Goal: Task Accomplishment & Management: Use online tool/utility

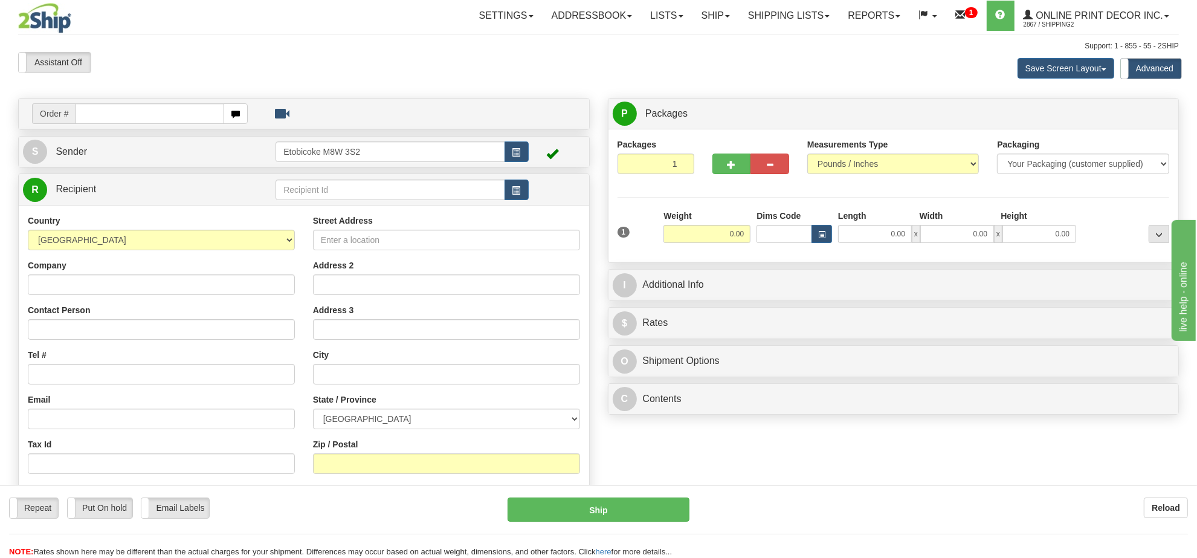
drag, startPoint x: 1000, startPoint y: 509, endPoint x: 411, endPoint y: 240, distance: 648.0
click at [998, 506] on div "Reload" at bounding box center [948, 507] width 480 height 21
click at [124, 112] on input "text" at bounding box center [150, 113] width 149 height 21
type input "OW-2261"
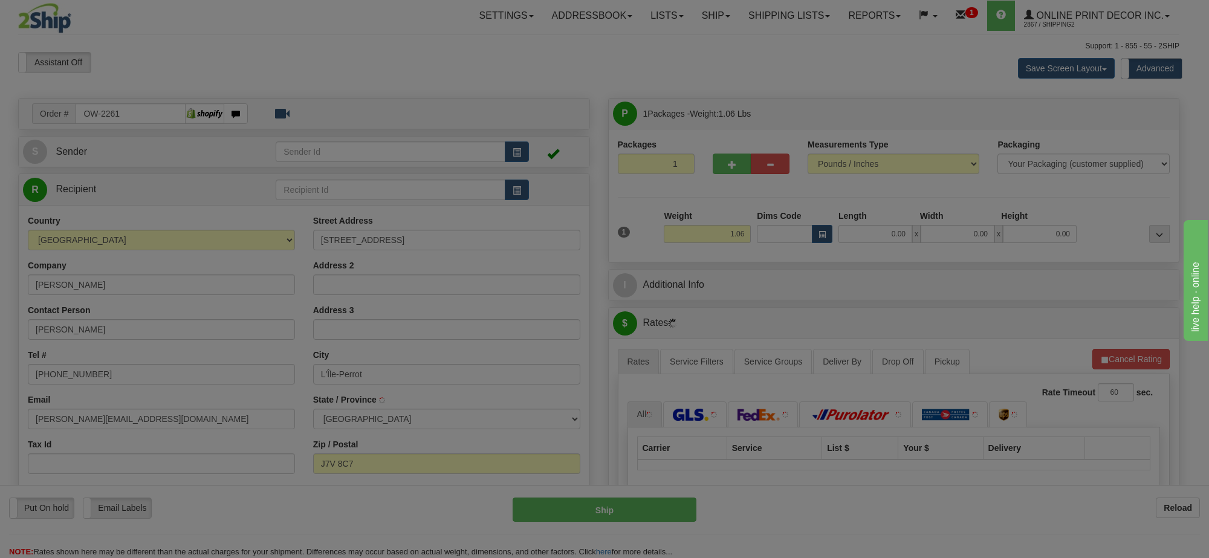
type input "L'ILE-PERROT"
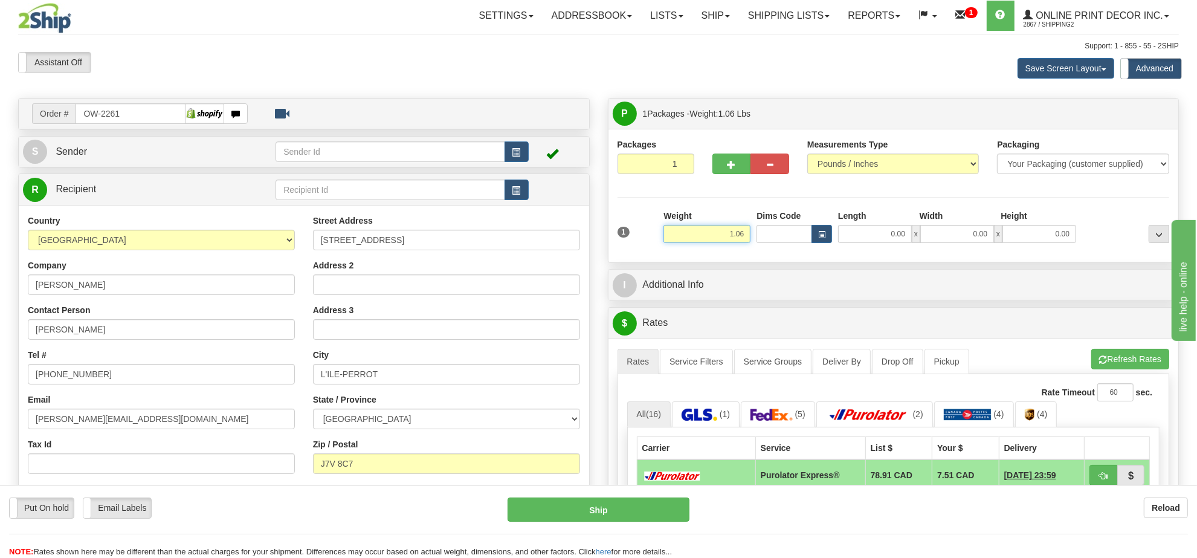
click at [708, 239] on input "1.06" at bounding box center [707, 234] width 87 height 18
click at [708, 238] on input "1.06" at bounding box center [707, 234] width 87 height 18
type input "8.00"
click at [831, 234] on button "button" at bounding box center [822, 234] width 21 height 18
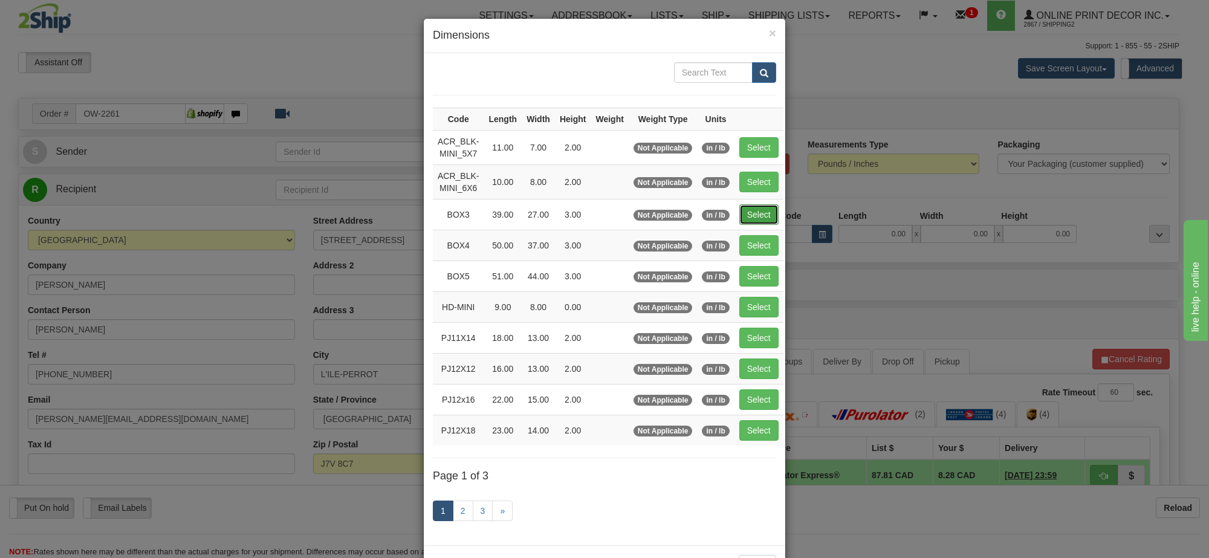
click at [771, 215] on button "Select" at bounding box center [758, 214] width 39 height 21
type input "BOX3"
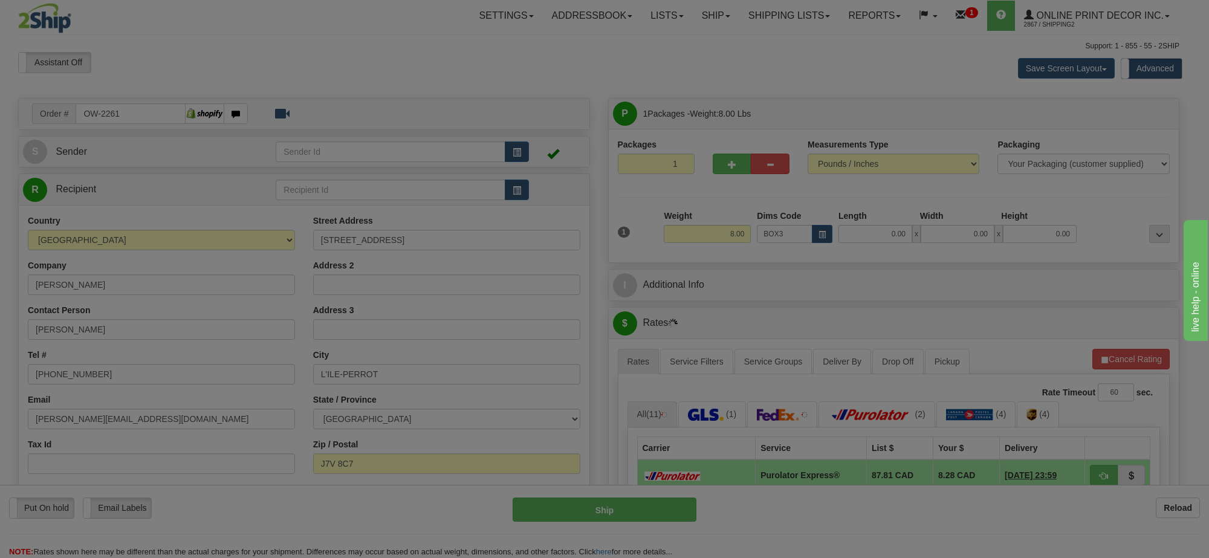
type input "39.00"
type input "27.00"
type input "3.00"
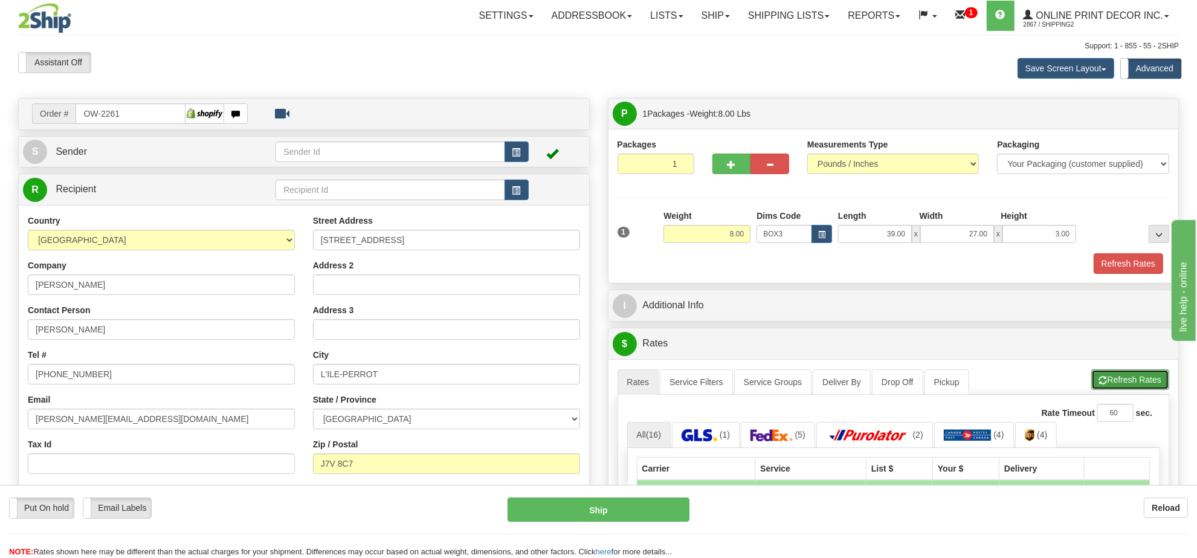
click at [1131, 390] on button "Refresh Rates" at bounding box center [1130, 379] width 78 height 21
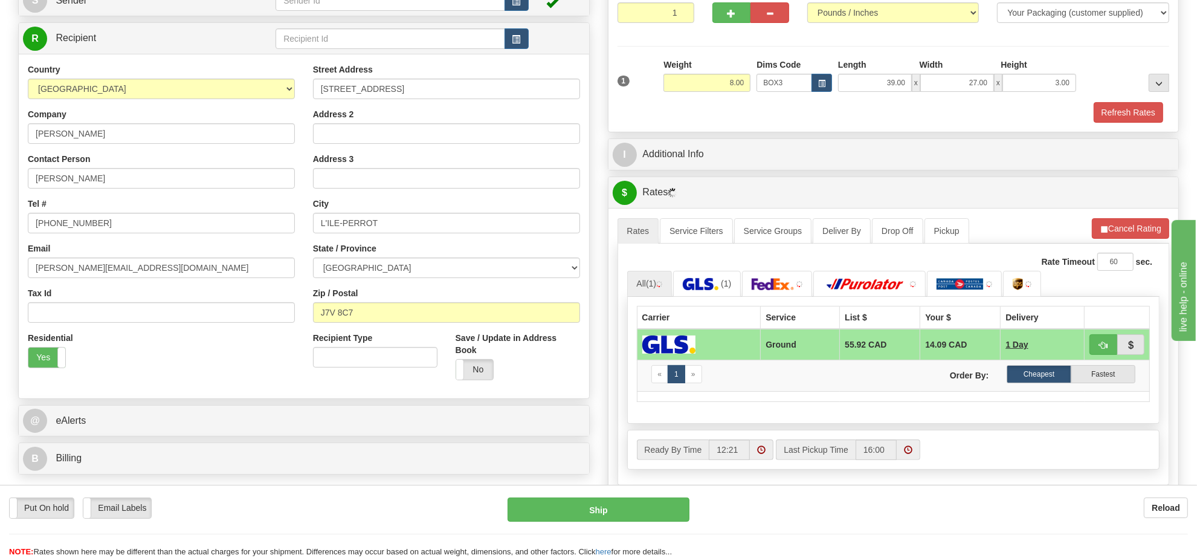
scroll to position [227, 0]
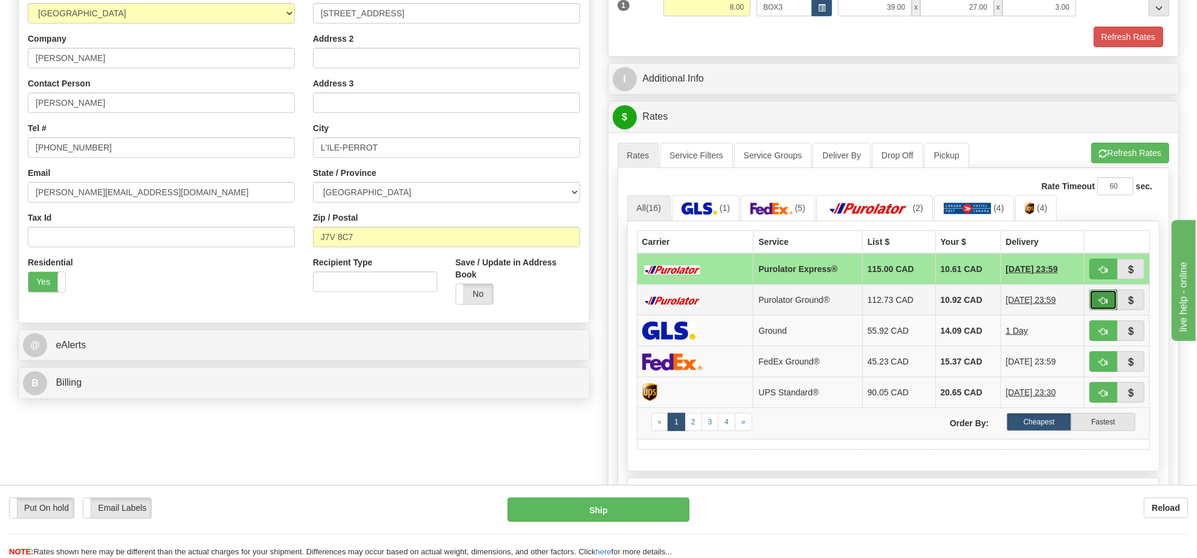
click at [1099, 301] on span "button" at bounding box center [1103, 301] width 8 height 8
type input "260"
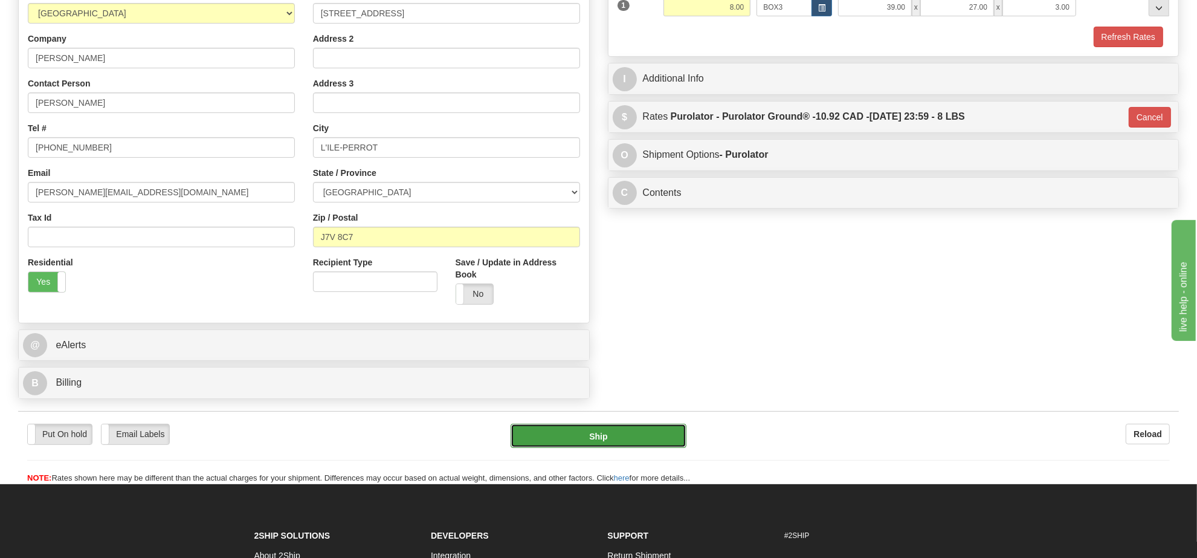
click at [629, 437] on button "Ship" at bounding box center [598, 436] width 175 height 24
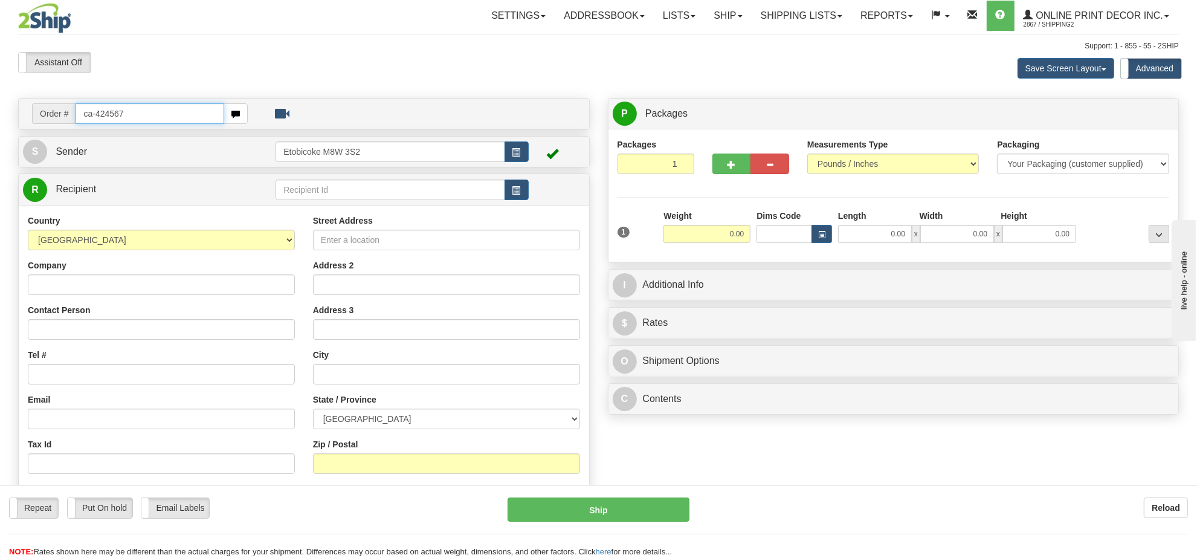
type input "ca-424567"
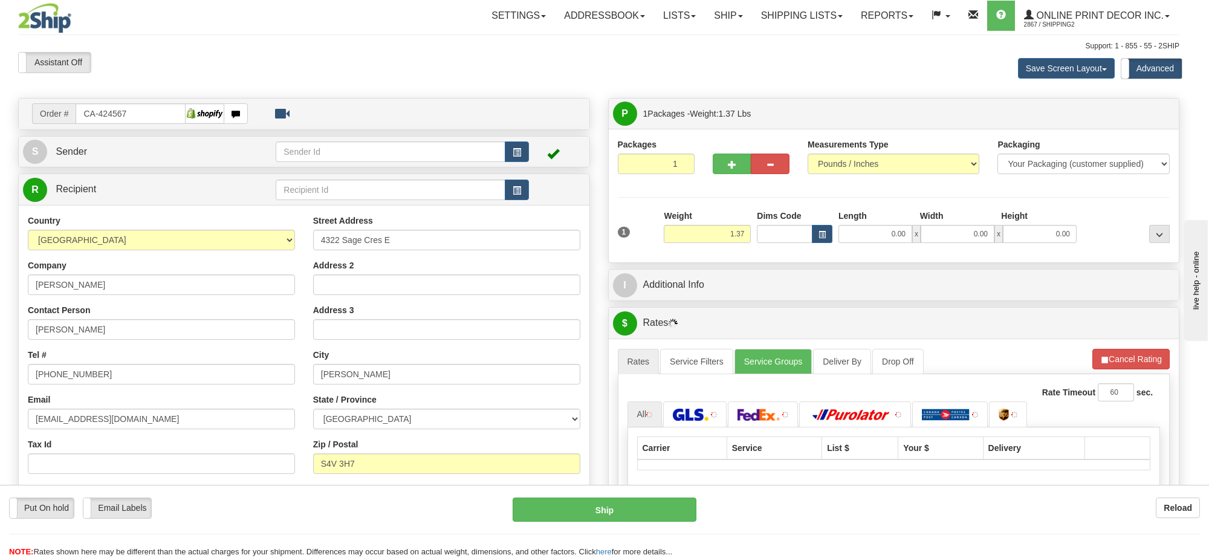
type input "REGINA"
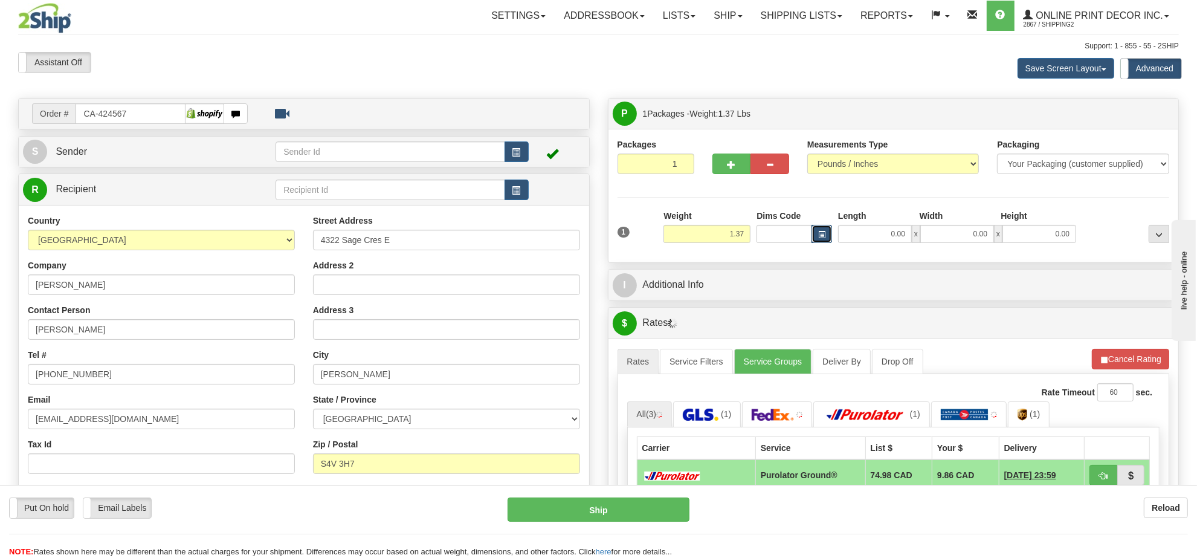
click at [818, 237] on span "button" at bounding box center [821, 234] width 7 height 7
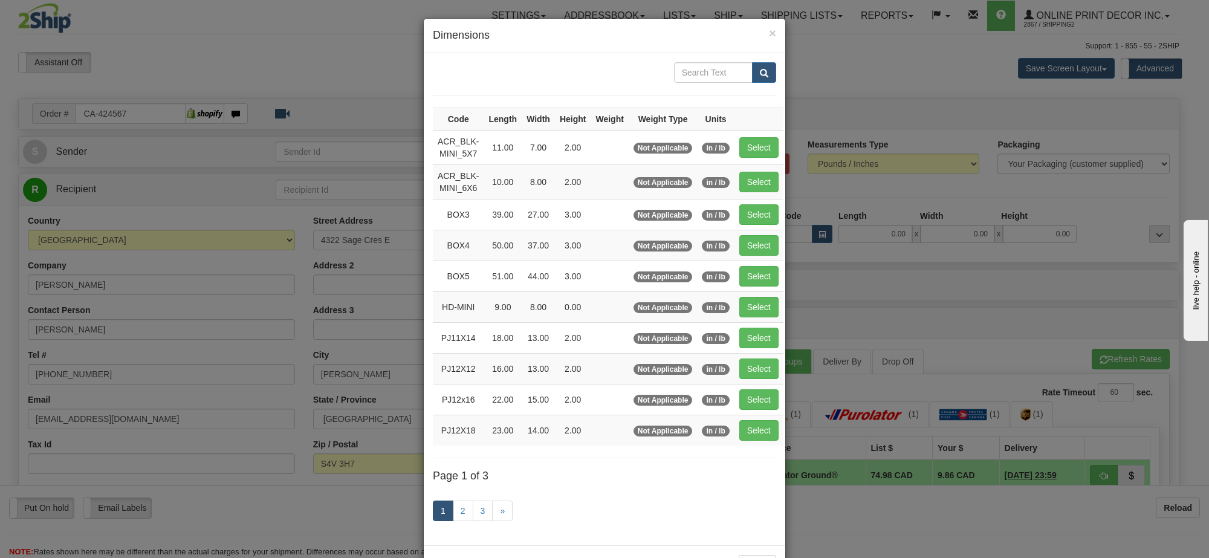
scroll to position [50, 0]
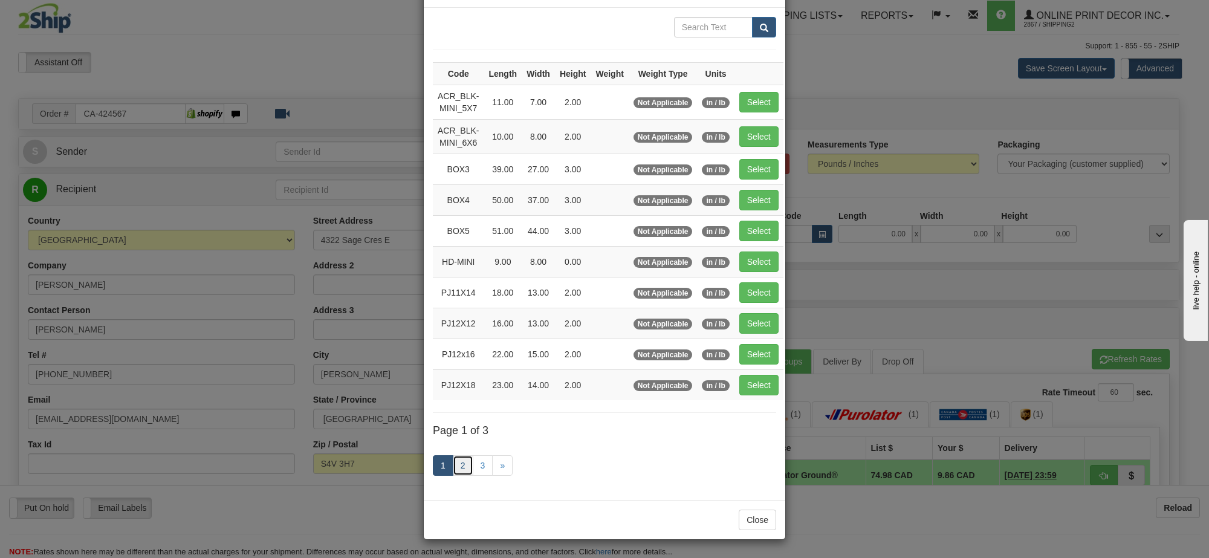
click at [456, 462] on link "2" at bounding box center [463, 465] width 21 height 21
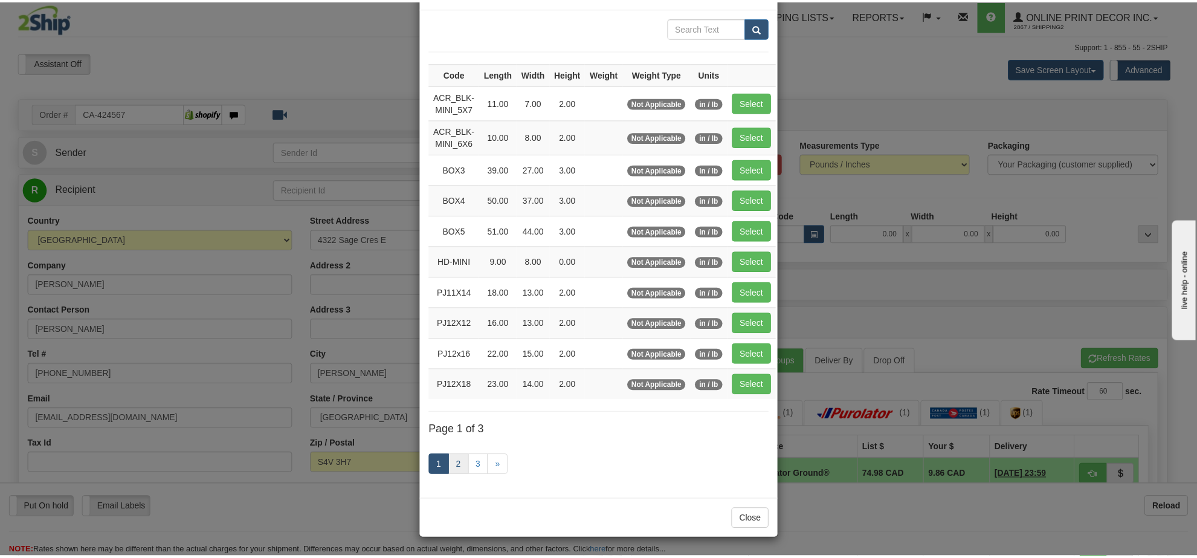
scroll to position [44, 0]
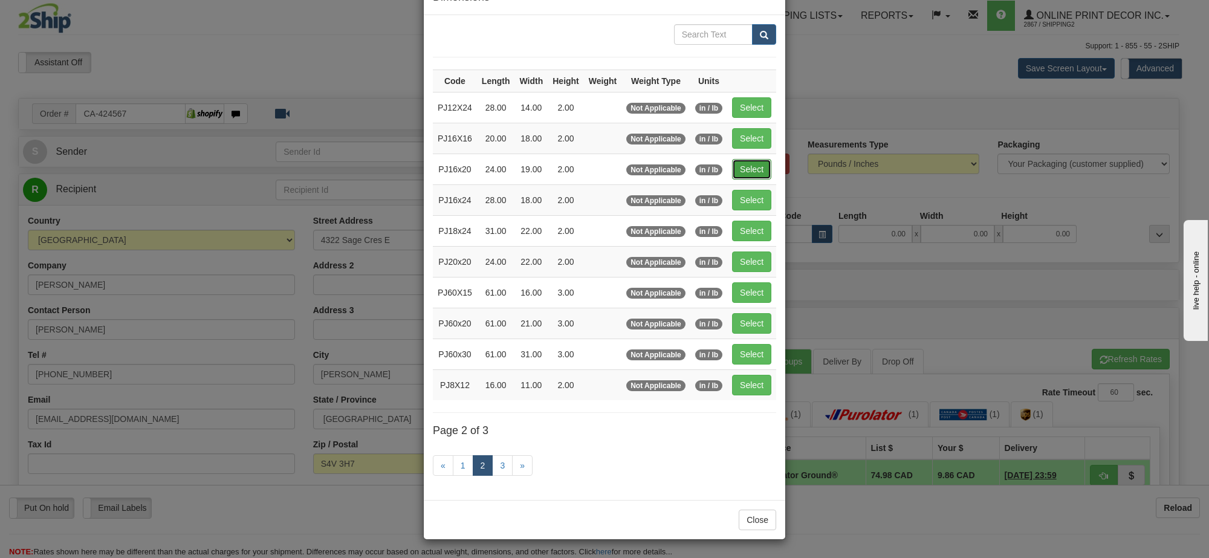
click at [756, 163] on button "Select" at bounding box center [751, 169] width 39 height 21
type input "PJ16x20"
type input "24.00"
type input "19.00"
type input "2.00"
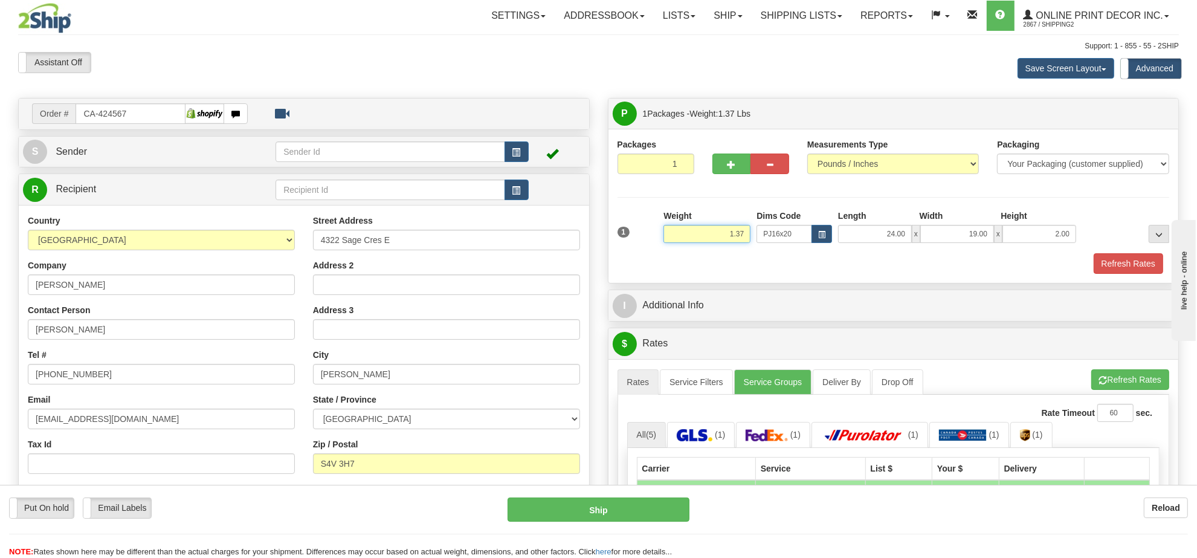
drag, startPoint x: 748, startPoint y: 239, endPoint x: 680, endPoint y: 231, distance: 68.1
click at [680, 231] on input "1.37" at bounding box center [707, 234] width 87 height 18
type input "3.10"
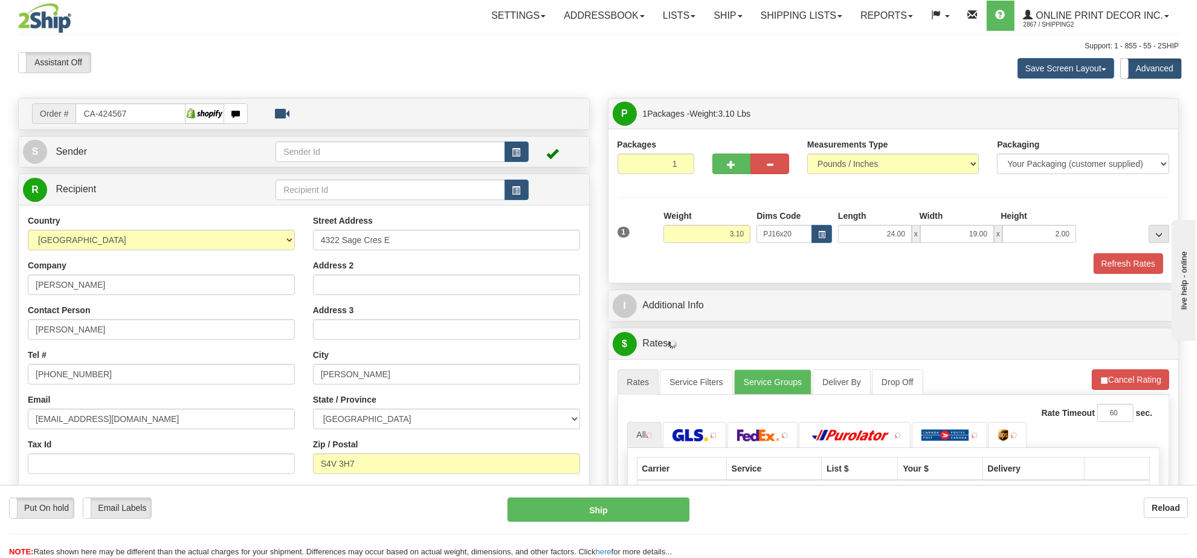
click at [1138, 277] on div "Packages 1 1 Measurements Type" at bounding box center [894, 206] width 571 height 154
click at [1143, 270] on button "Refresh Rates" at bounding box center [1129, 263] width 70 height 21
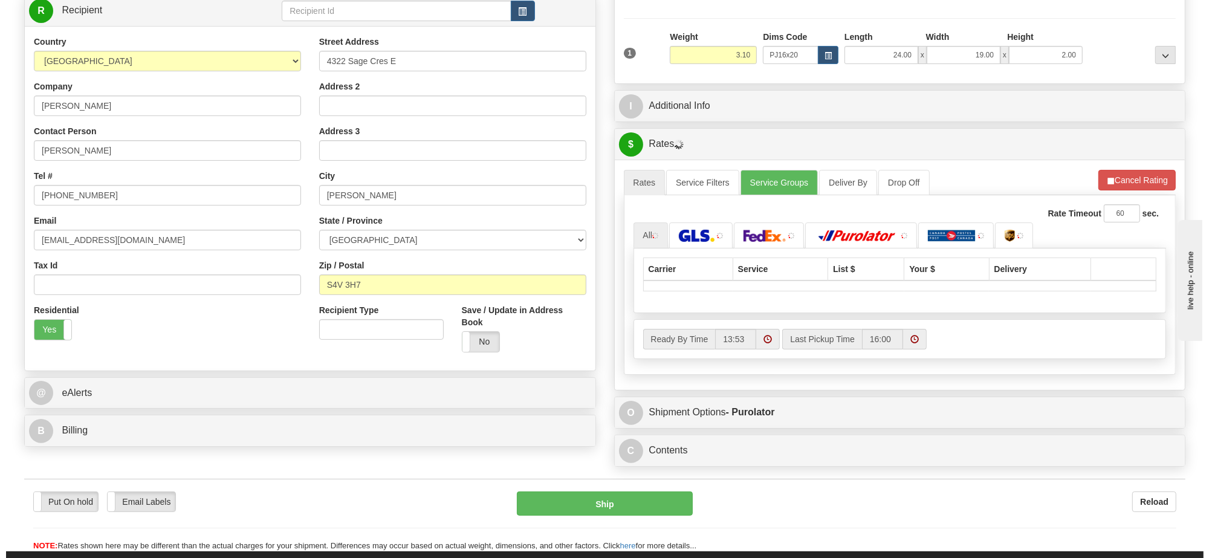
scroll to position [186, 0]
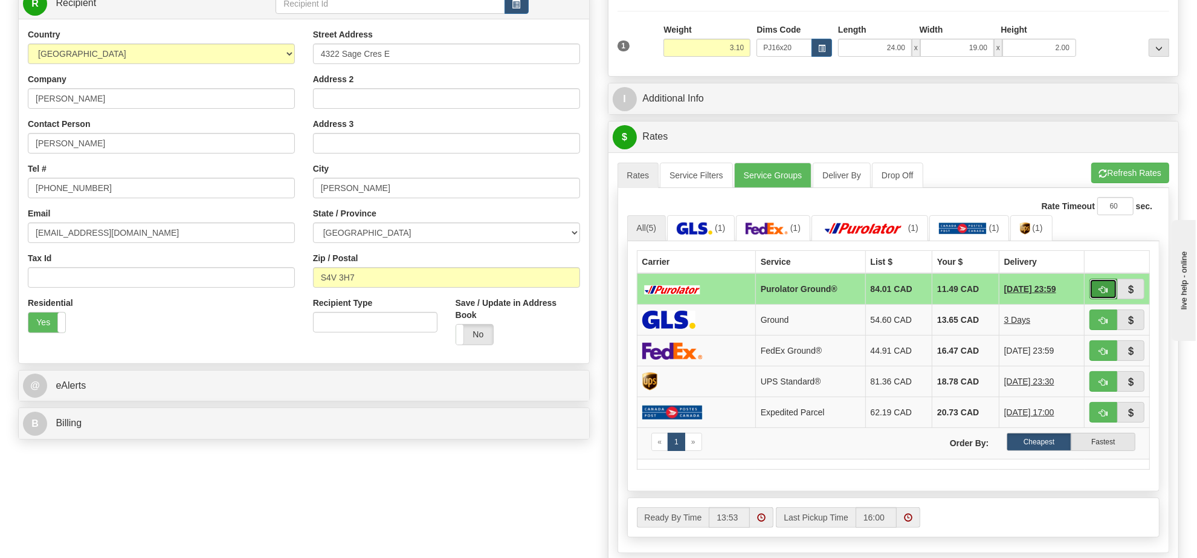
click at [1102, 288] on button "button" at bounding box center [1104, 289] width 28 height 21
type input "260"
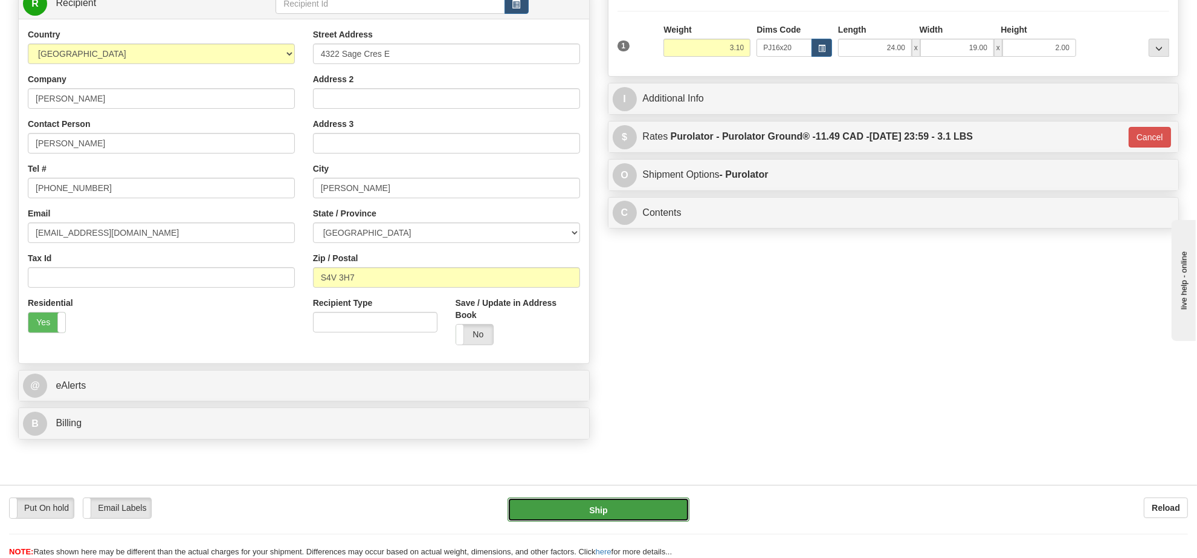
click at [626, 503] on button "Ship" at bounding box center [598, 509] width 181 height 24
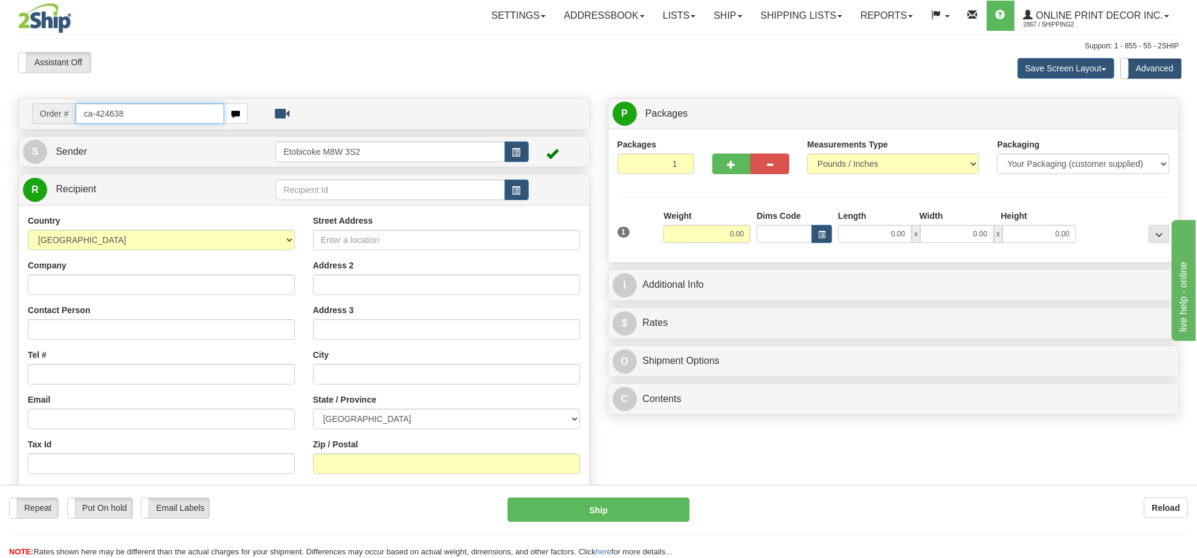
type input "ca-424638"
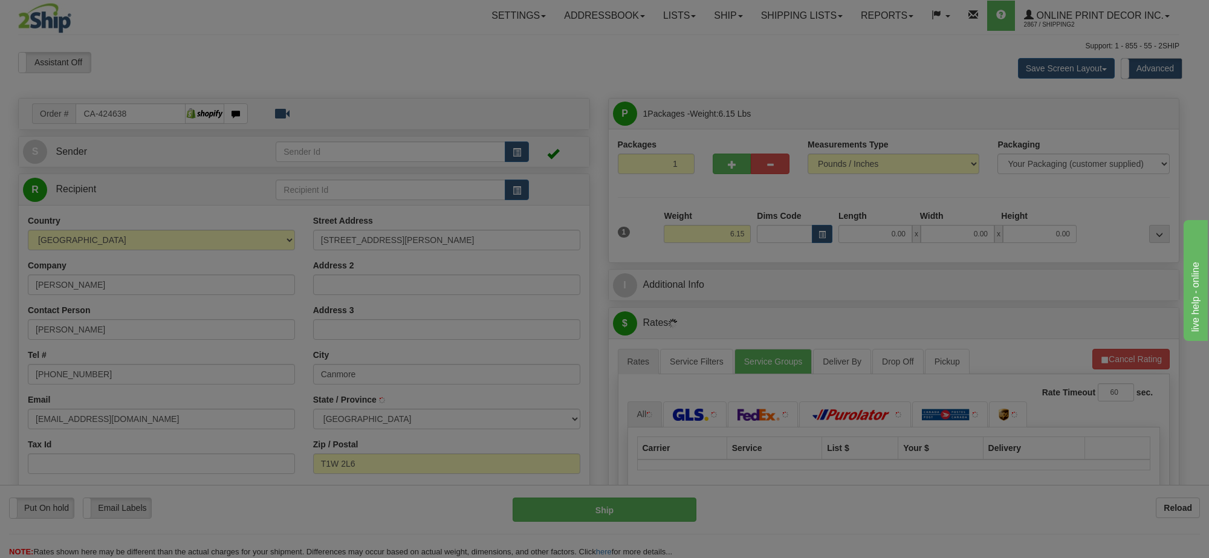
type input "CANMORE"
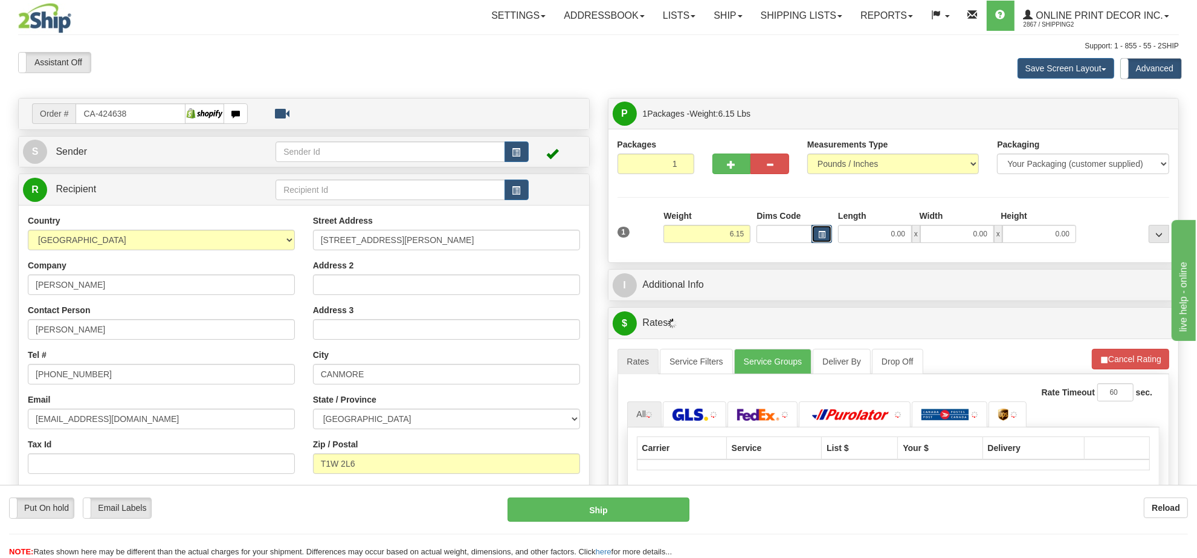
click at [822, 237] on span "button" at bounding box center [821, 234] width 7 height 7
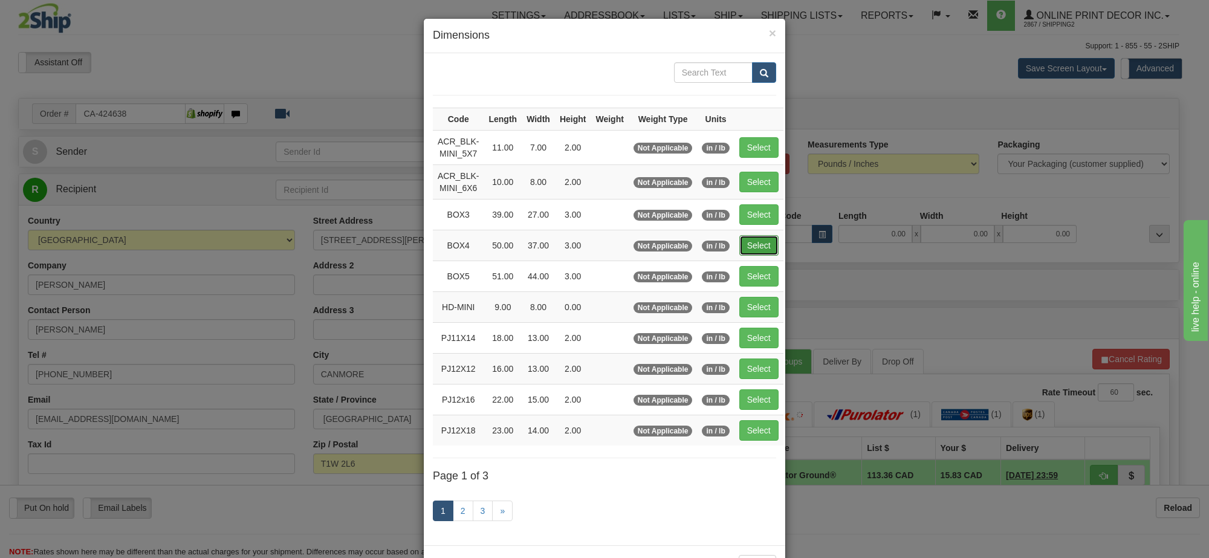
click at [754, 242] on button "Select" at bounding box center [758, 245] width 39 height 21
type input "BOX4"
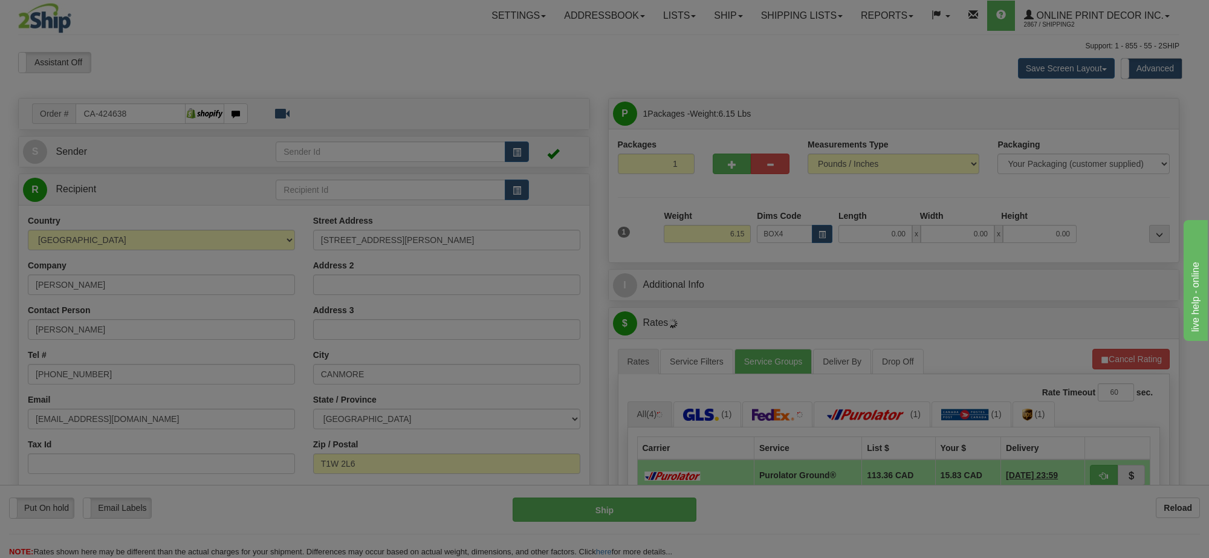
type input "50.00"
type input "37.00"
type input "3.00"
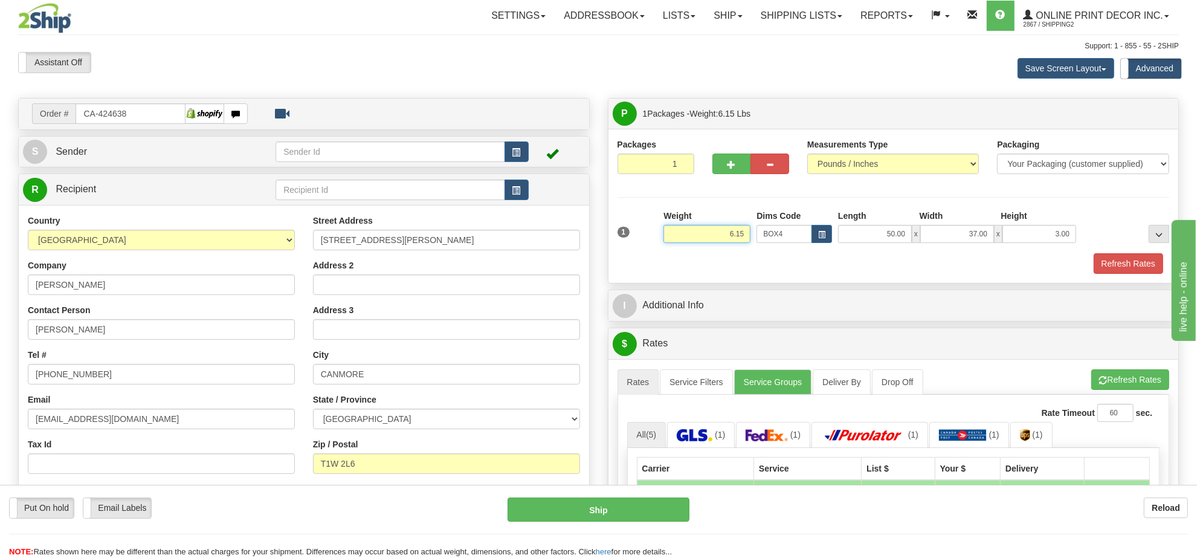
drag, startPoint x: 748, startPoint y: 234, endPoint x: 665, endPoint y: 234, distance: 83.4
click at [665, 234] on input "6.15" at bounding box center [707, 234] width 87 height 18
type input "11.98"
click at [724, 168] on button "button" at bounding box center [732, 164] width 39 height 21
radio input "true"
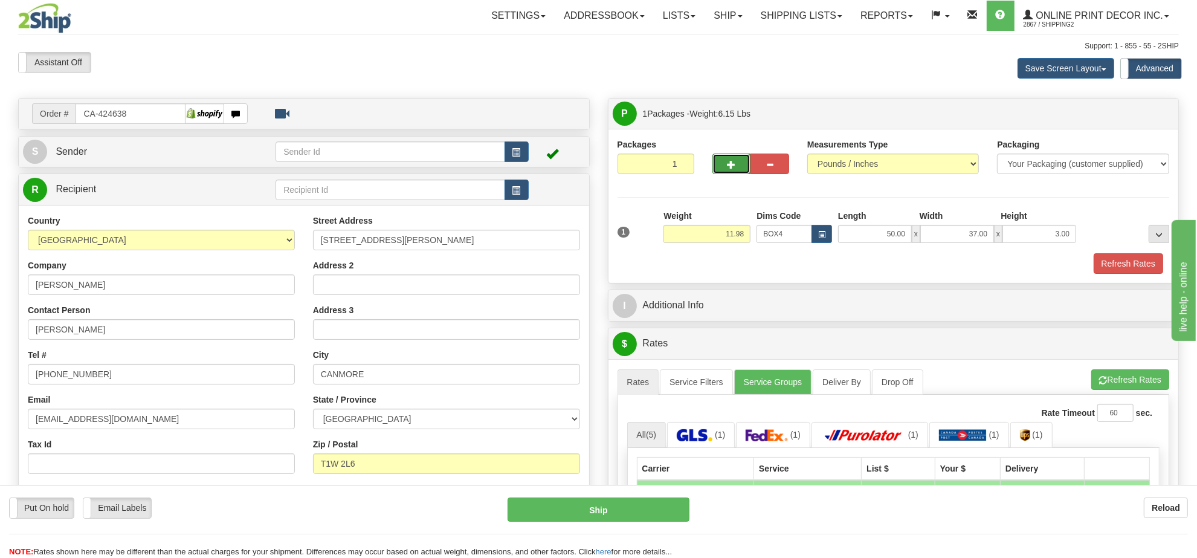
type input "2"
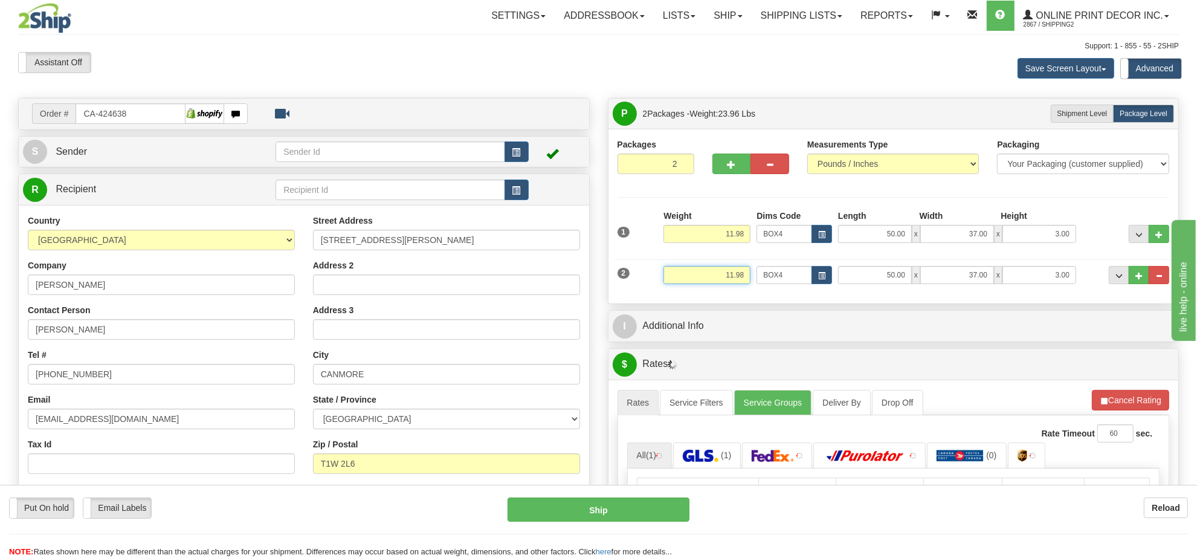
drag, startPoint x: 744, startPoint y: 270, endPoint x: 692, endPoint y: 289, distance: 55.2
click at [692, 289] on div "Weight 11.98" at bounding box center [707, 279] width 93 height 27
type input "7.98"
click at [821, 270] on button "button" at bounding box center [822, 275] width 21 height 18
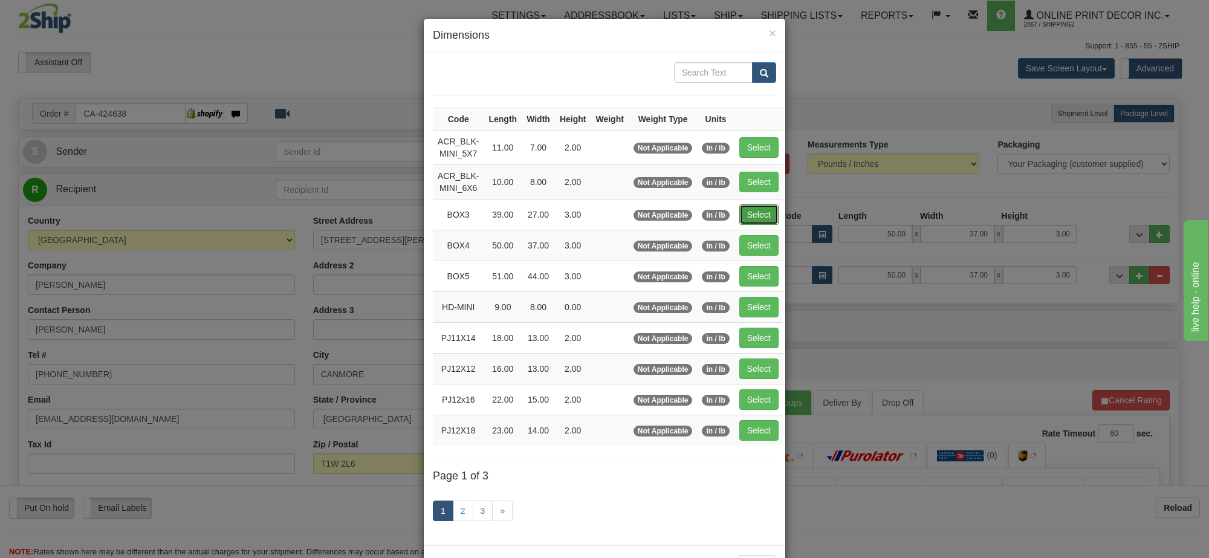
click at [755, 206] on button "Select" at bounding box center [758, 214] width 39 height 21
type input "BOX3"
type input "39.00"
type input "27.00"
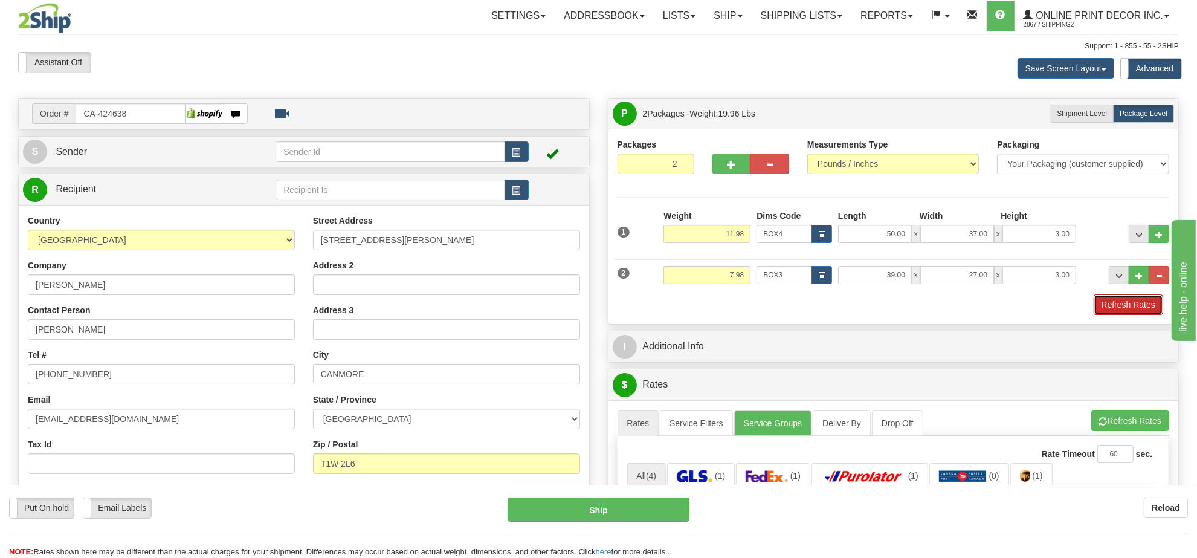
click at [1127, 305] on button "Refresh Rates" at bounding box center [1129, 304] width 70 height 21
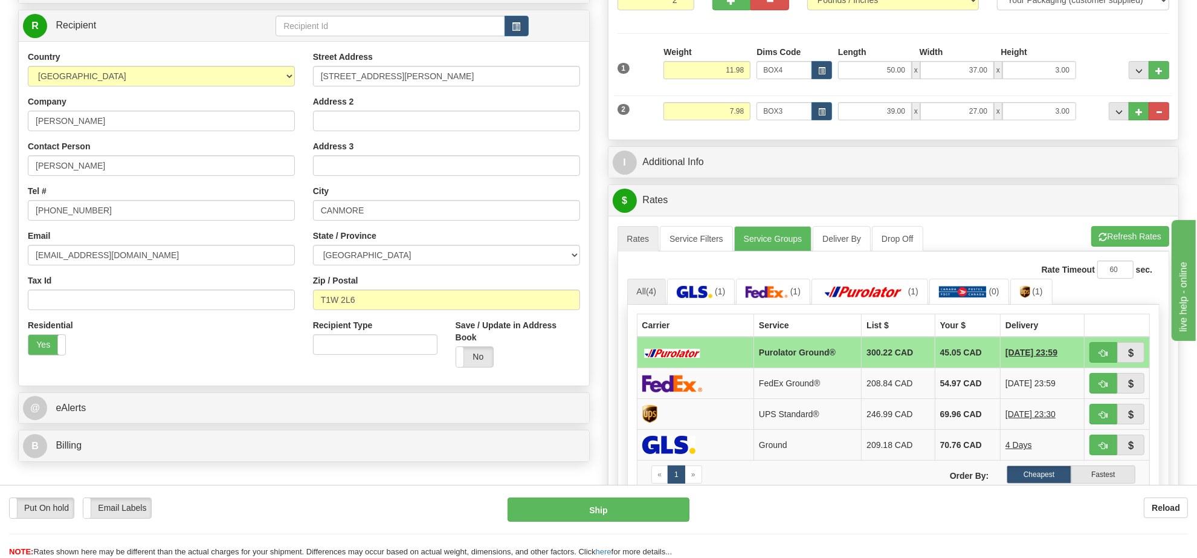
scroll to position [88, 0]
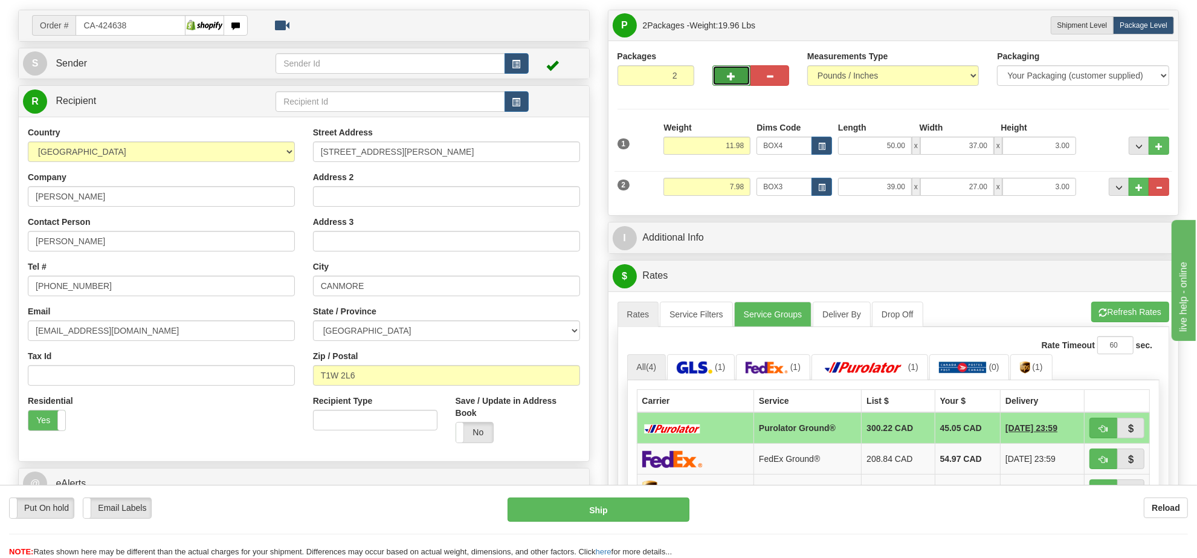
click at [732, 80] on span "button" at bounding box center [732, 77] width 8 height 8
type input "3"
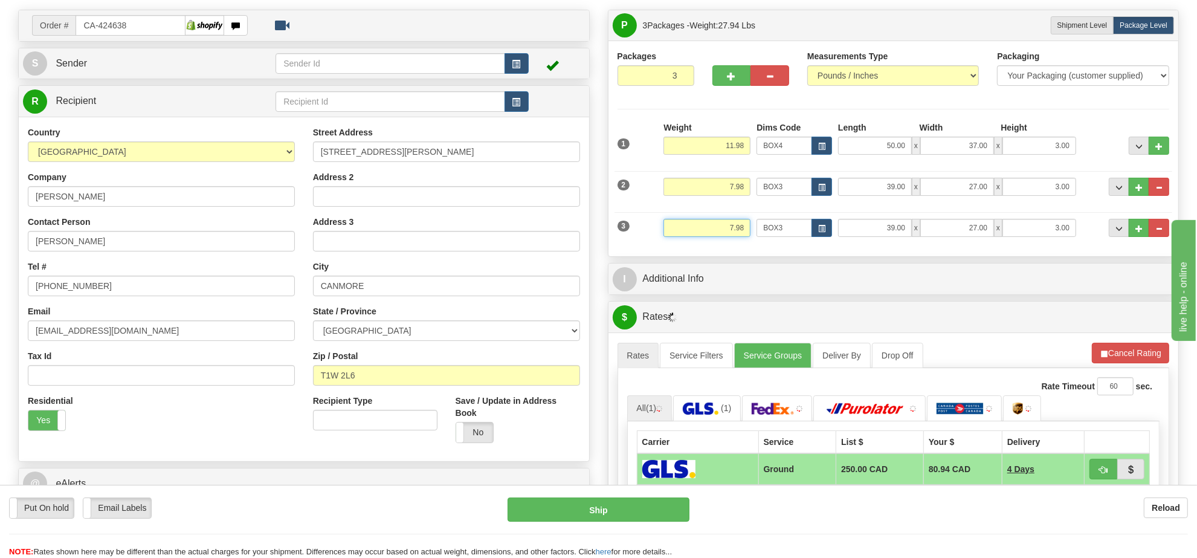
drag, startPoint x: 747, startPoint y: 230, endPoint x: 694, endPoint y: 228, distance: 53.2
click at [694, 228] on input "7.98" at bounding box center [707, 228] width 87 height 18
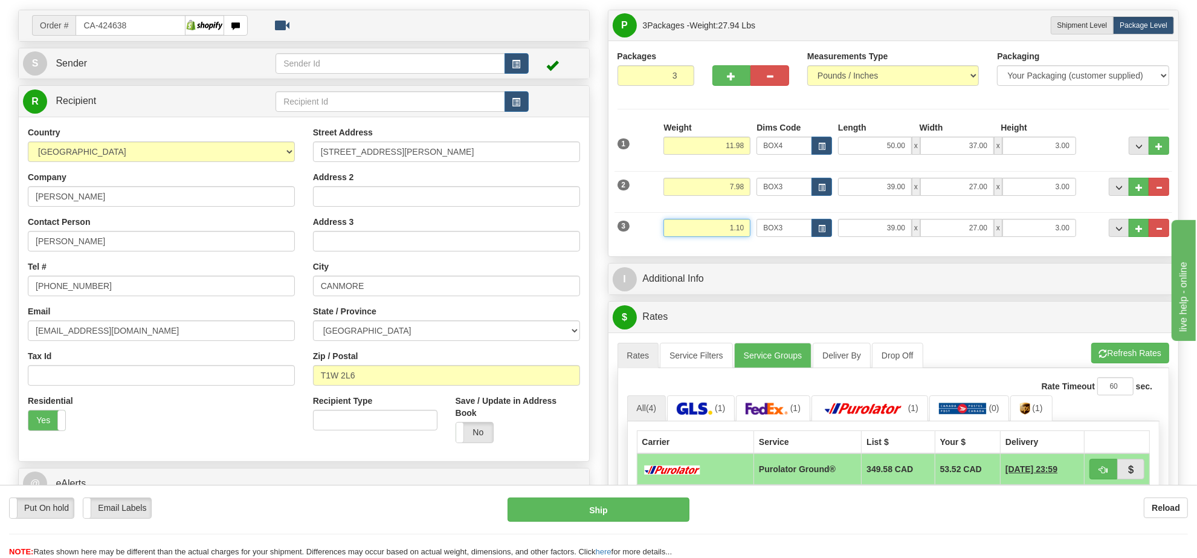
drag, startPoint x: 746, startPoint y: 231, endPoint x: 685, endPoint y: 243, distance: 62.7
click at [685, 243] on div "Weight 1.10" at bounding box center [707, 232] width 93 height 27
click button "Delete" at bounding box center [0, 0] width 0 height 0
type input "3.00"
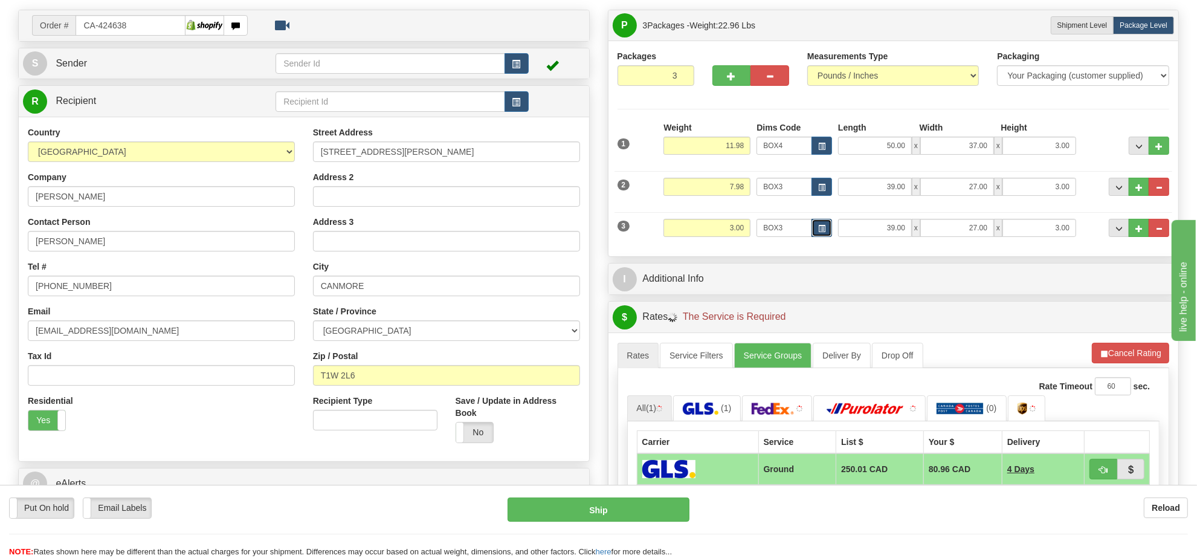
click at [825, 232] on span "button" at bounding box center [821, 228] width 7 height 7
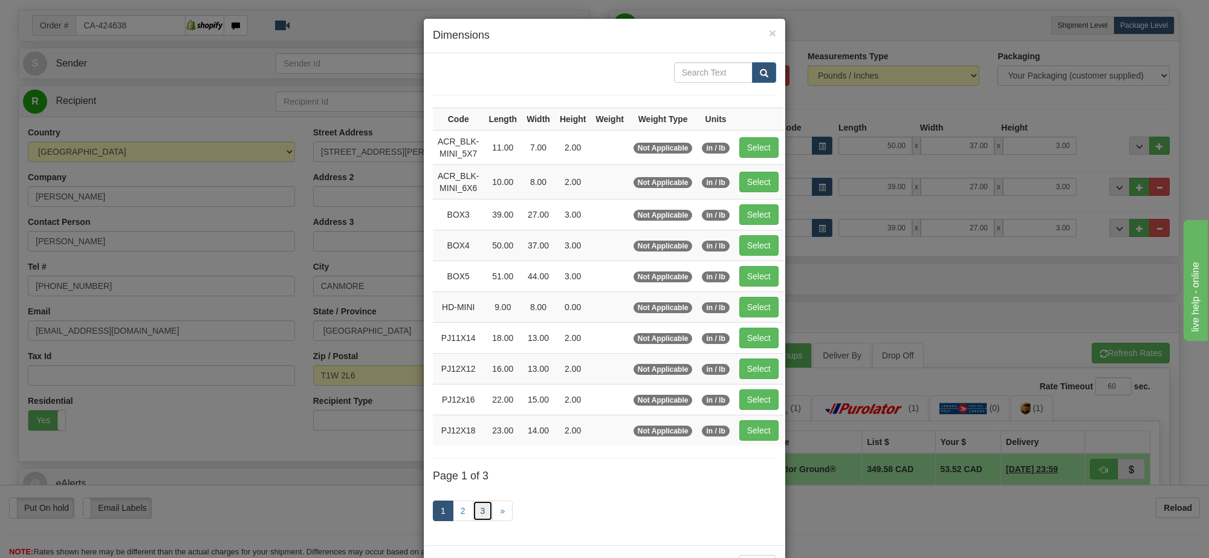
click at [477, 516] on link "3" at bounding box center [483, 510] width 21 height 21
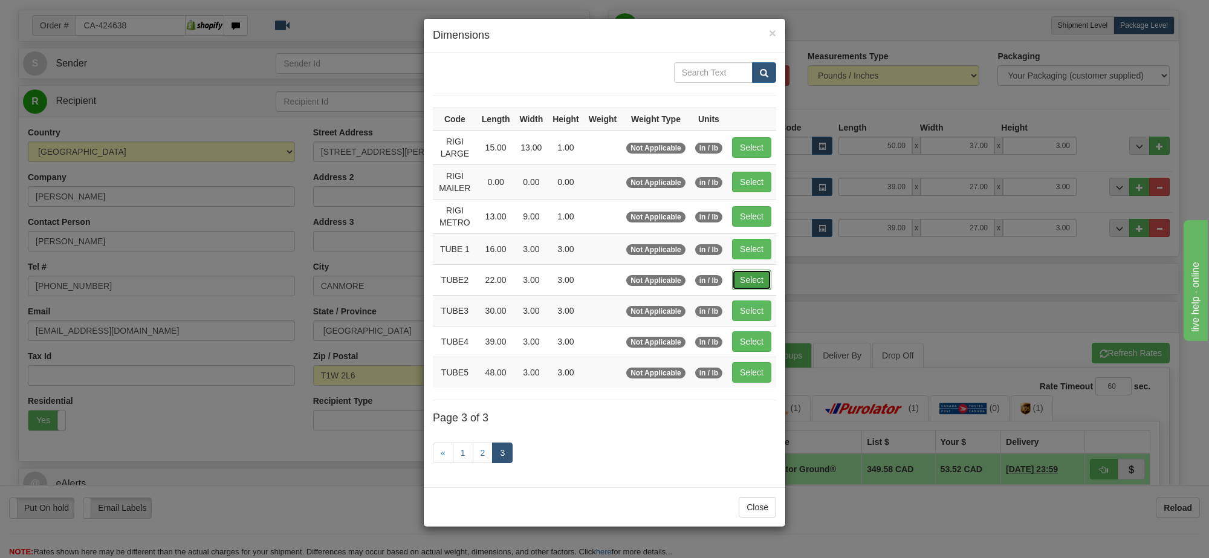
drag, startPoint x: 760, startPoint y: 285, endPoint x: 893, endPoint y: 295, distance: 132.8
click at [761, 285] on button "Select" at bounding box center [751, 280] width 39 height 21
type input "TUBE2"
type input "22.00"
type input "3.00"
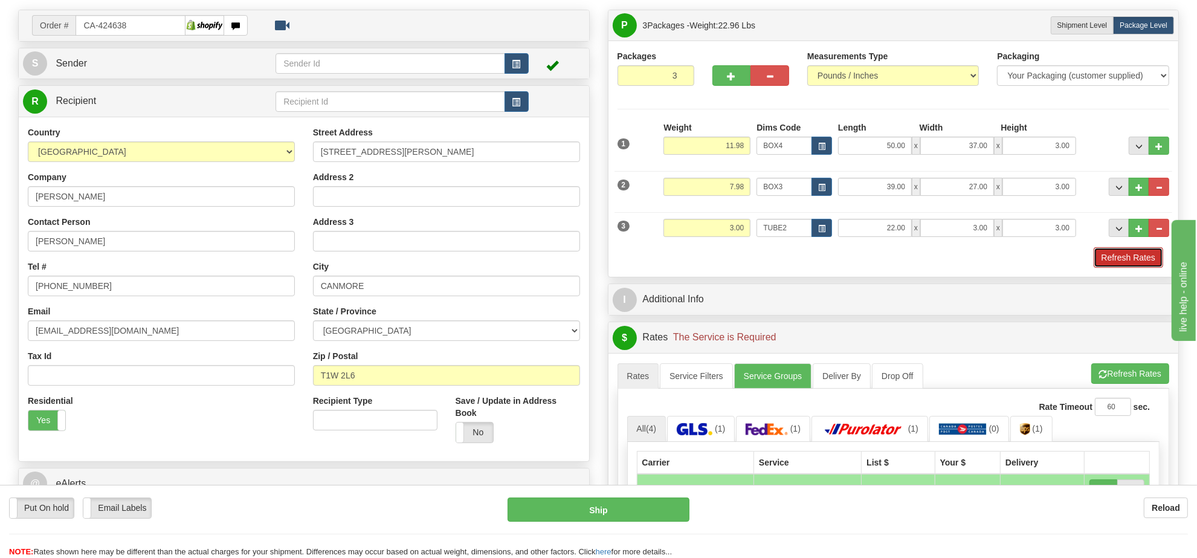
click at [1134, 260] on button "Refresh Rates" at bounding box center [1129, 257] width 70 height 21
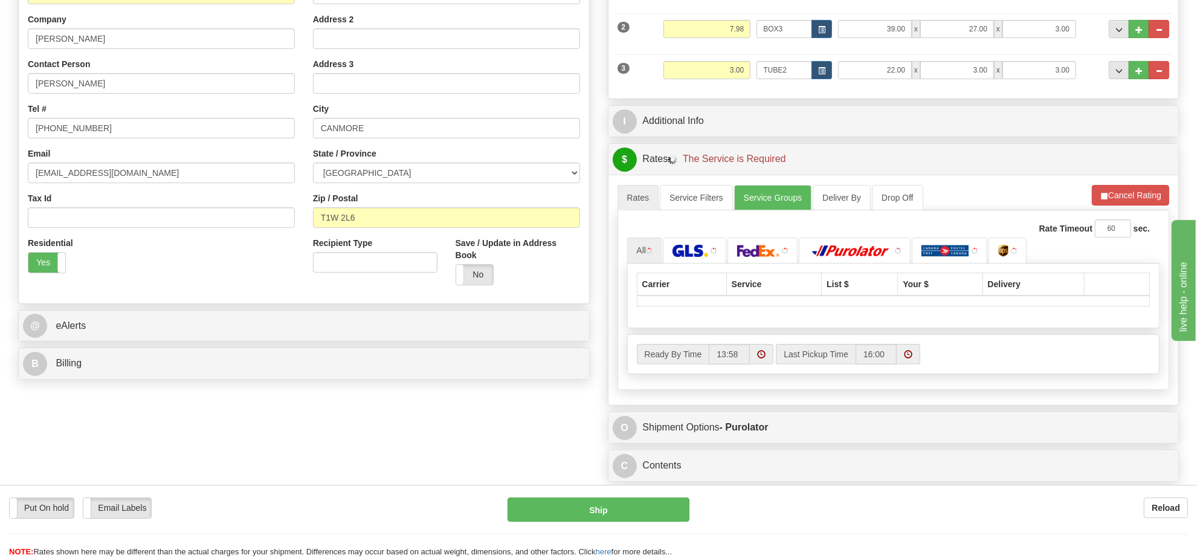
scroll to position [249, 0]
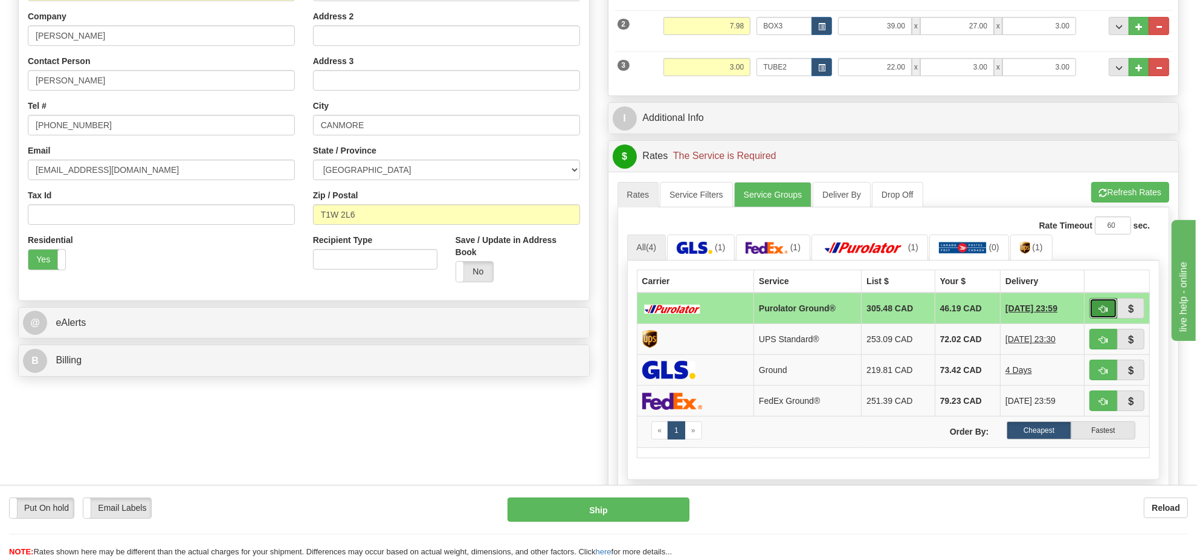
click at [1102, 312] on span "button" at bounding box center [1103, 309] width 8 height 8
type input "260"
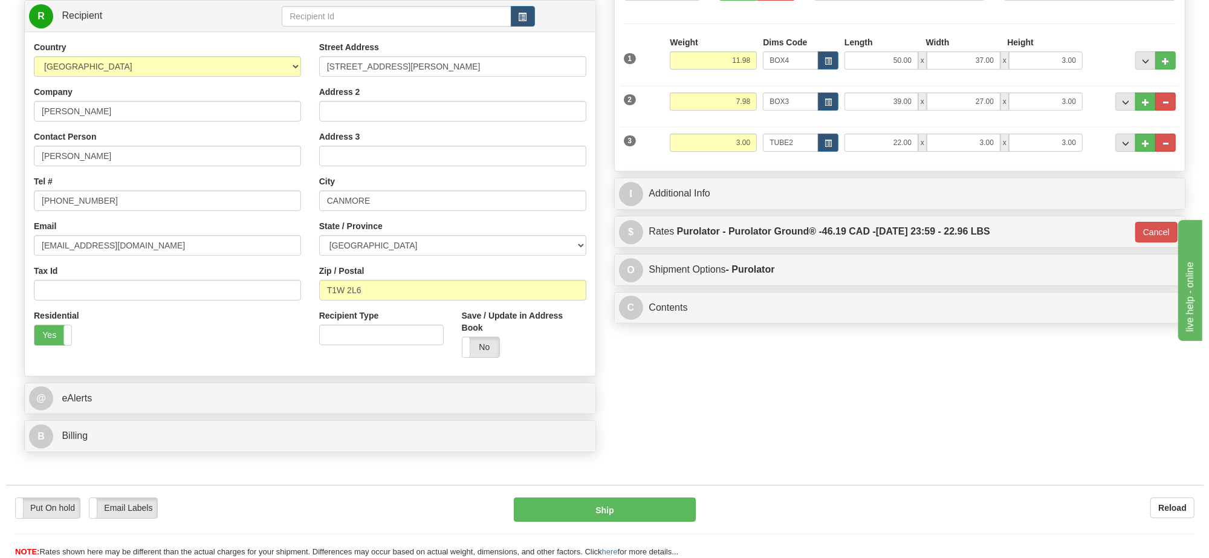
scroll to position [22, 0]
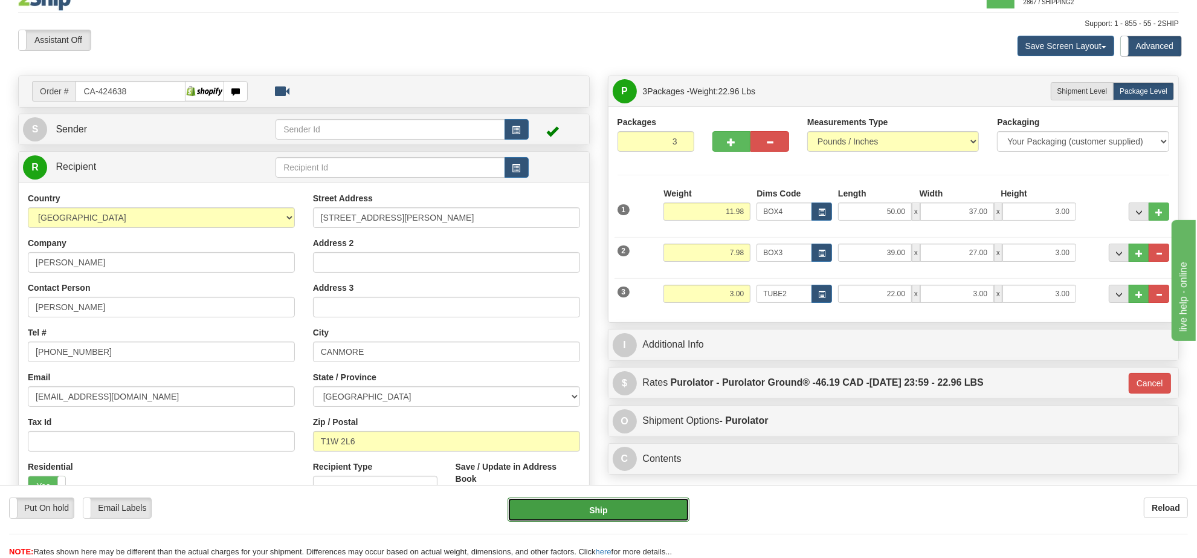
click at [642, 503] on button "Ship" at bounding box center [598, 509] width 181 height 24
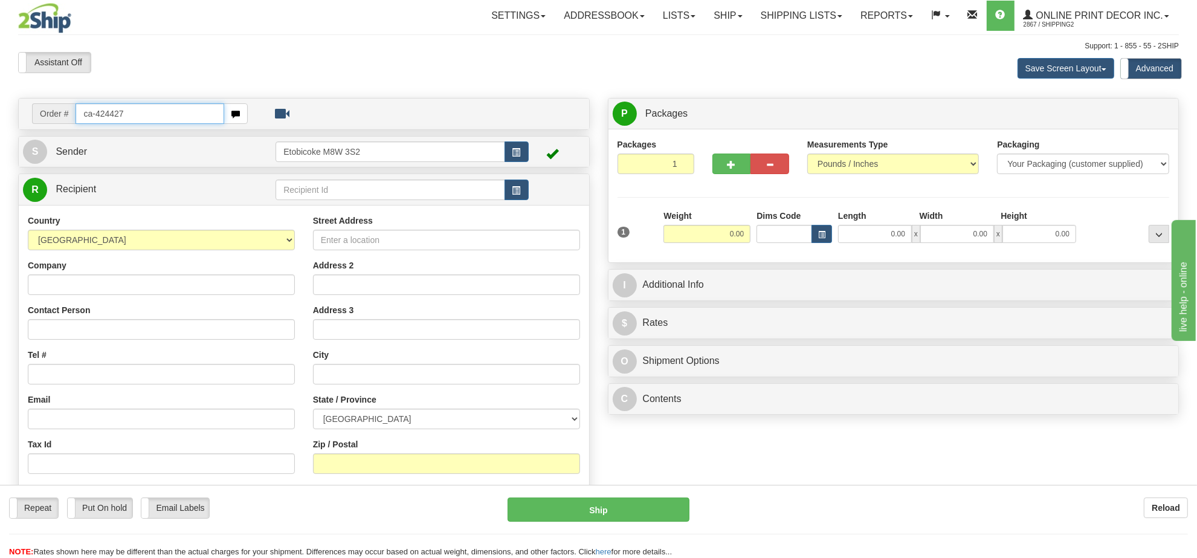
type input "ca-424427"
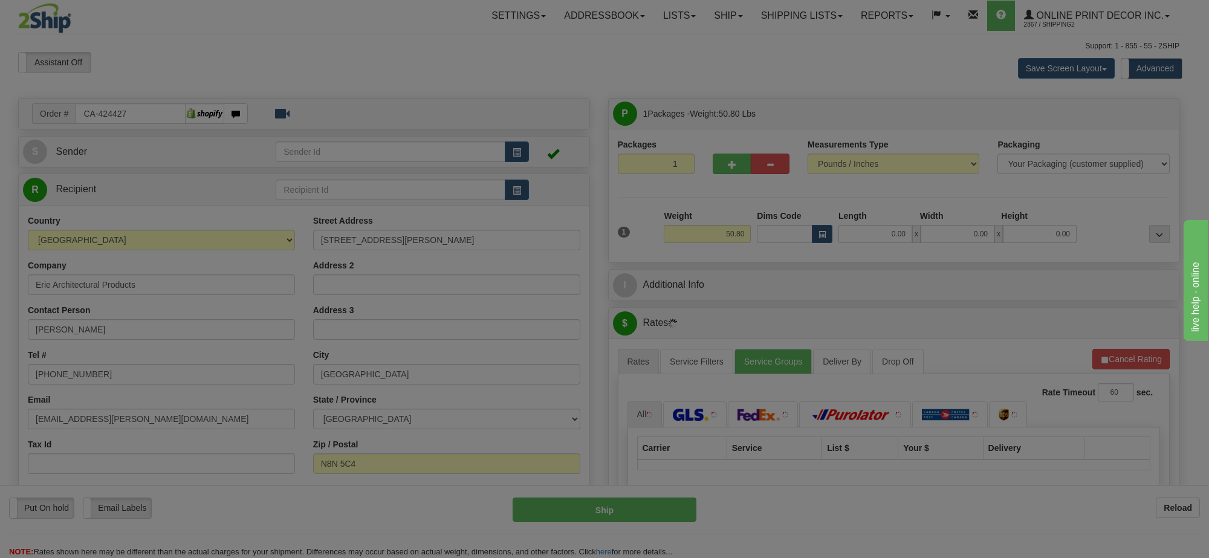
type input "[GEOGRAPHIC_DATA]"
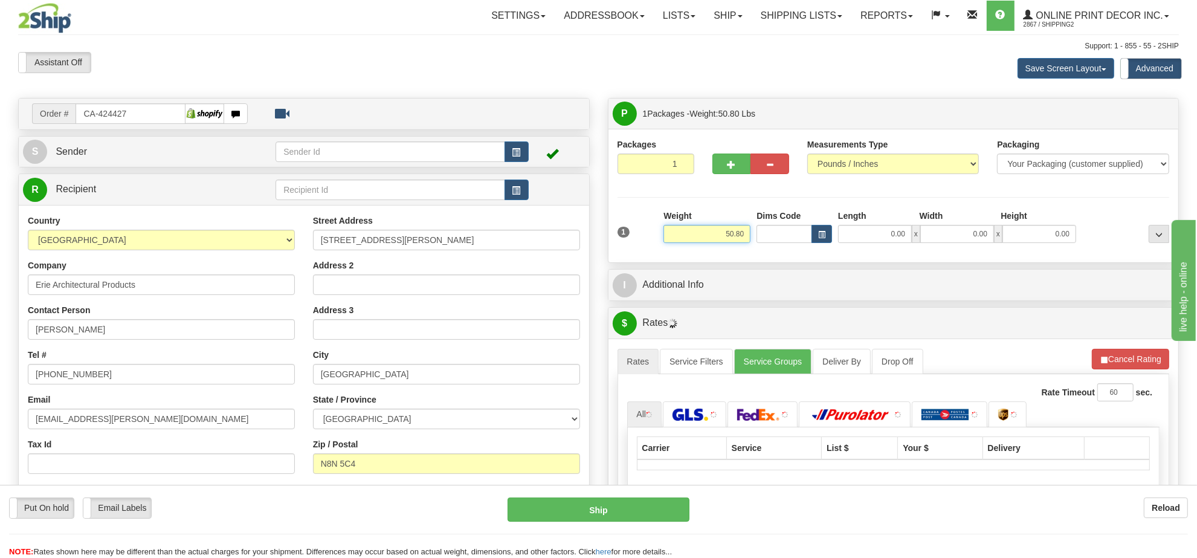
click at [731, 234] on input "50.80" at bounding box center [707, 234] width 87 height 18
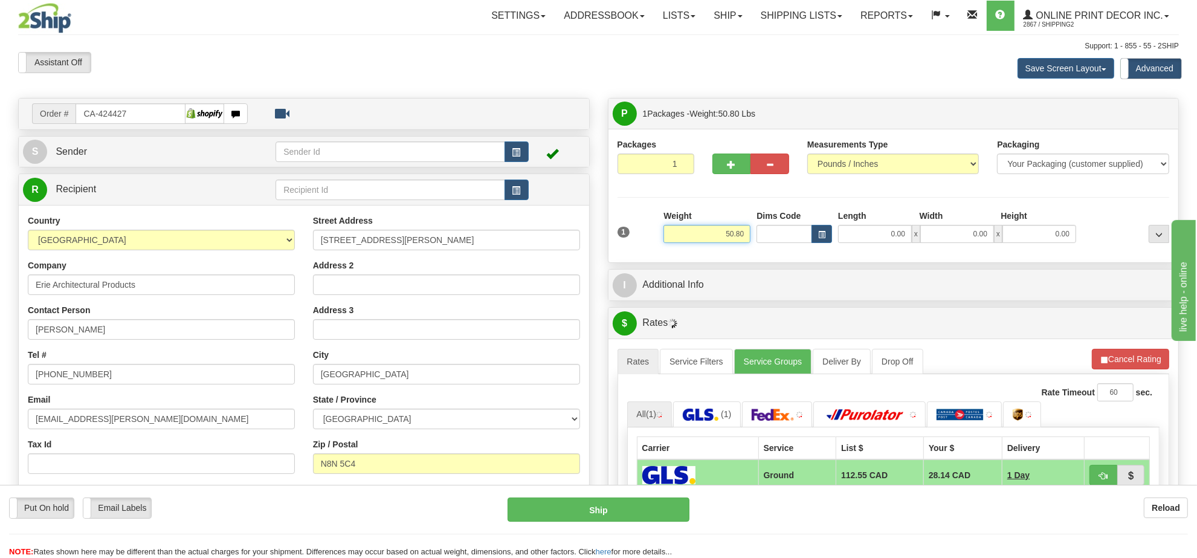
click at [731, 236] on input "50.80" at bounding box center [707, 234] width 87 height 18
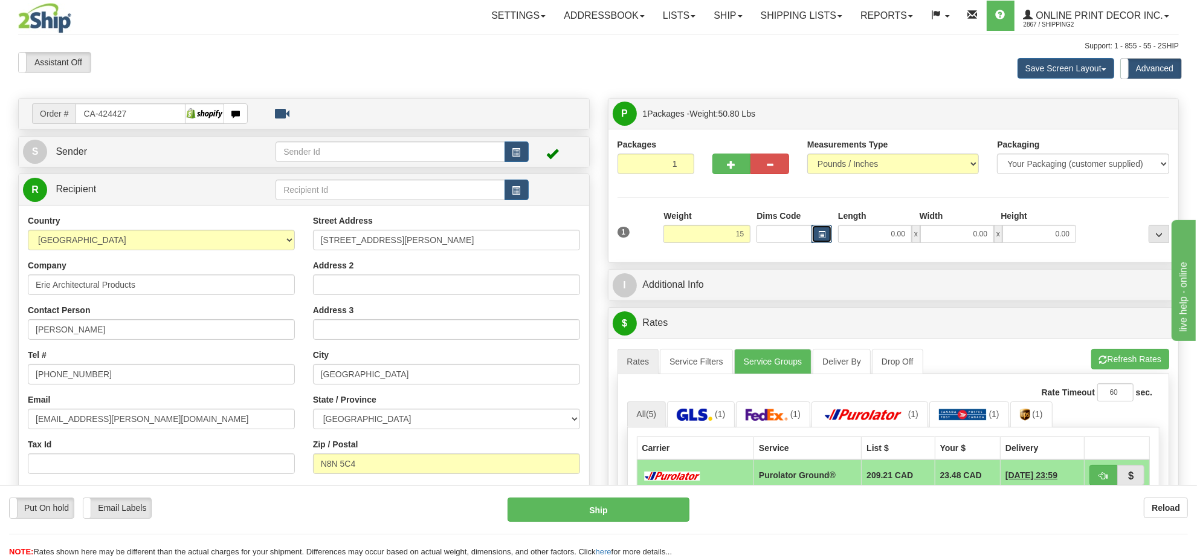
type input "15.00"
click at [829, 237] on button "button" at bounding box center [822, 234] width 21 height 18
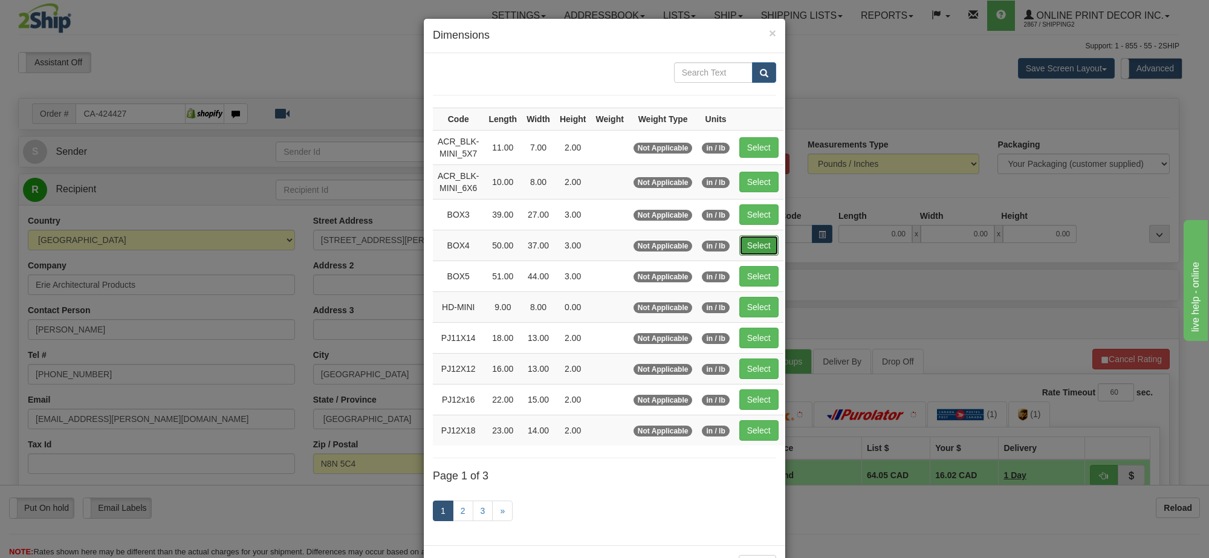
click at [772, 247] on button "Select" at bounding box center [758, 245] width 39 height 21
type input "BOX4"
type input "50.00"
type input "37.00"
type input "3.00"
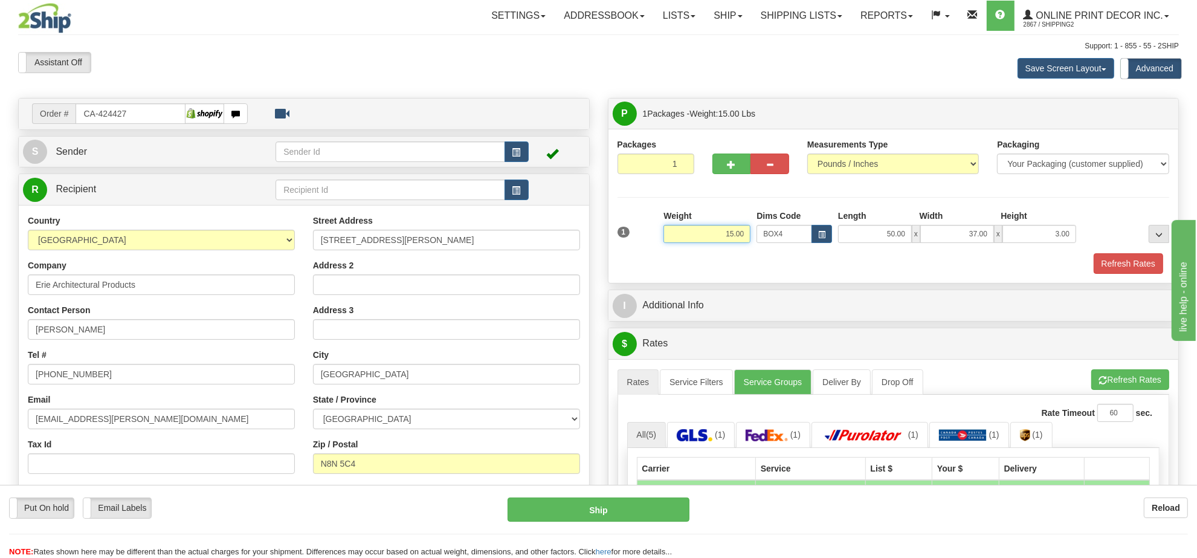
click at [734, 239] on input "15.00" at bounding box center [707, 234] width 87 height 18
type input "16.00"
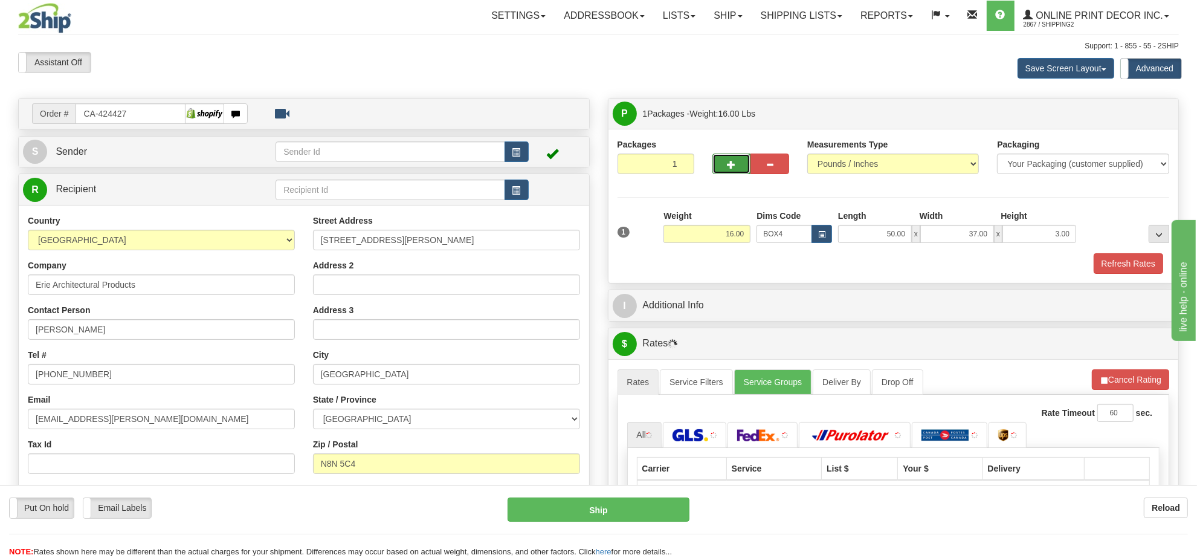
click at [739, 171] on button "button" at bounding box center [732, 164] width 39 height 21
radio input "true"
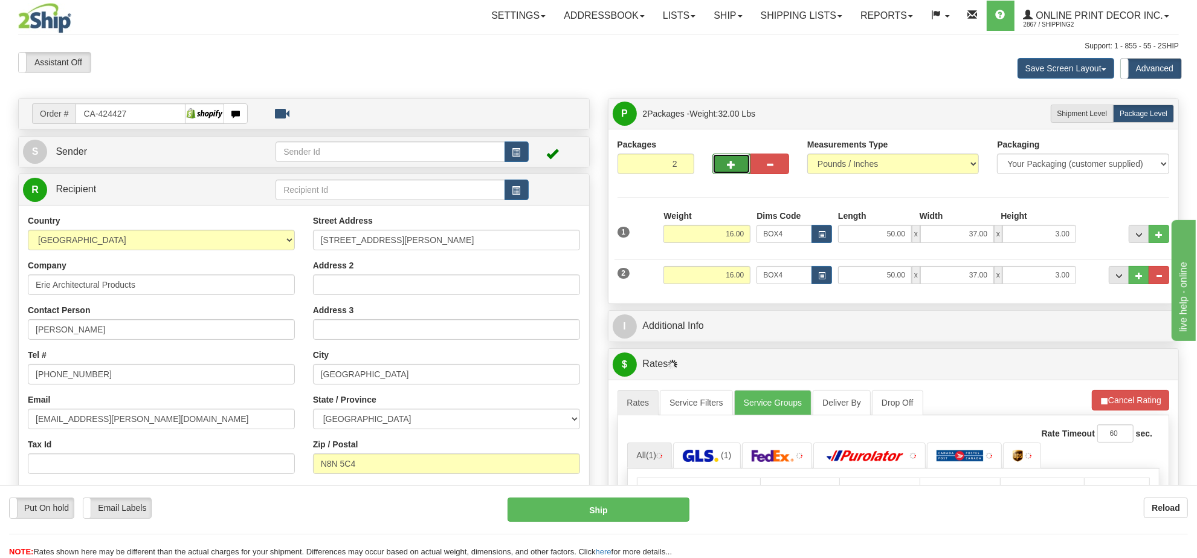
click at [718, 169] on button "button" at bounding box center [732, 164] width 39 height 21
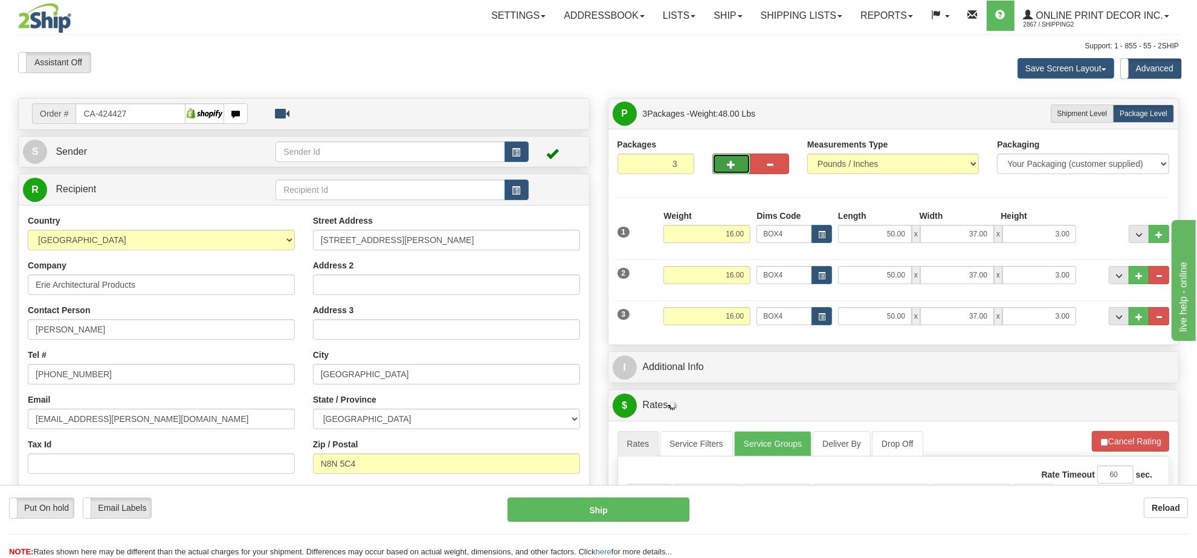
click at [726, 160] on button "button" at bounding box center [732, 164] width 39 height 21
type input "4"
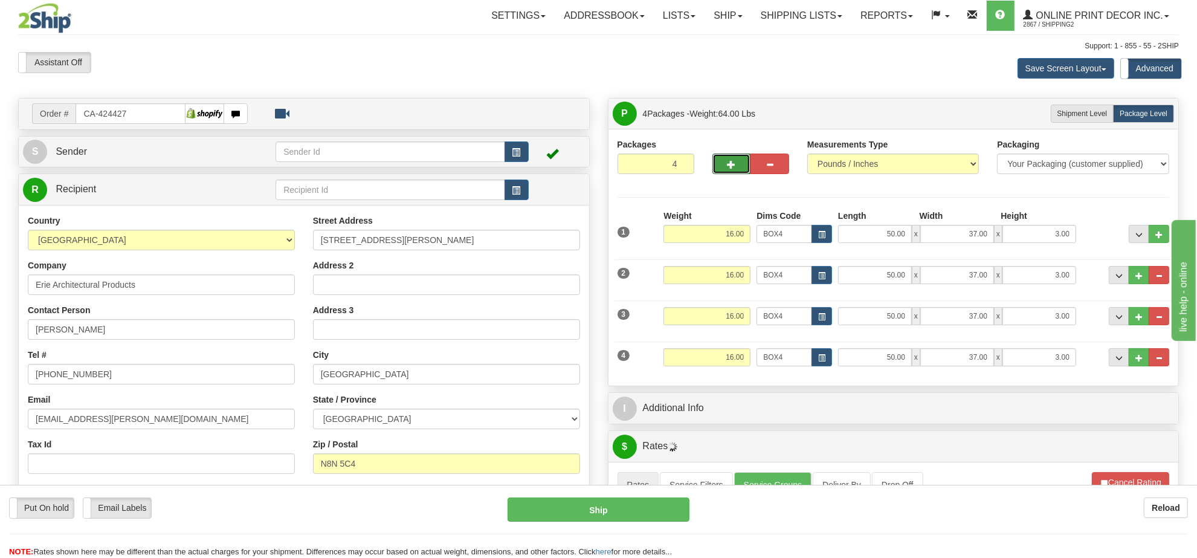
scroll to position [151, 0]
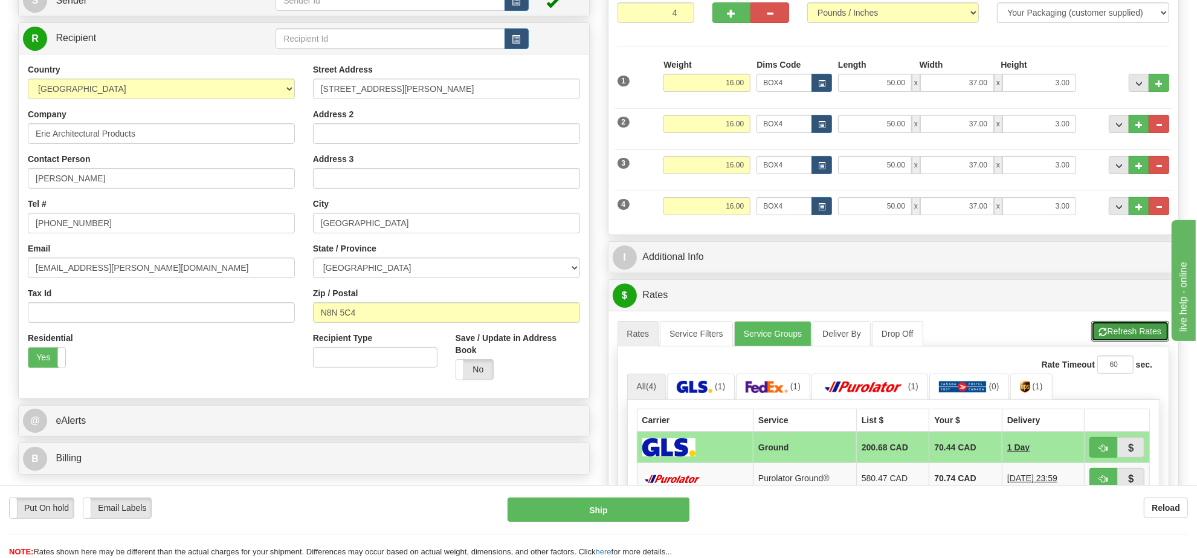
click at [1133, 332] on button "Refresh Rates" at bounding box center [1130, 331] width 78 height 21
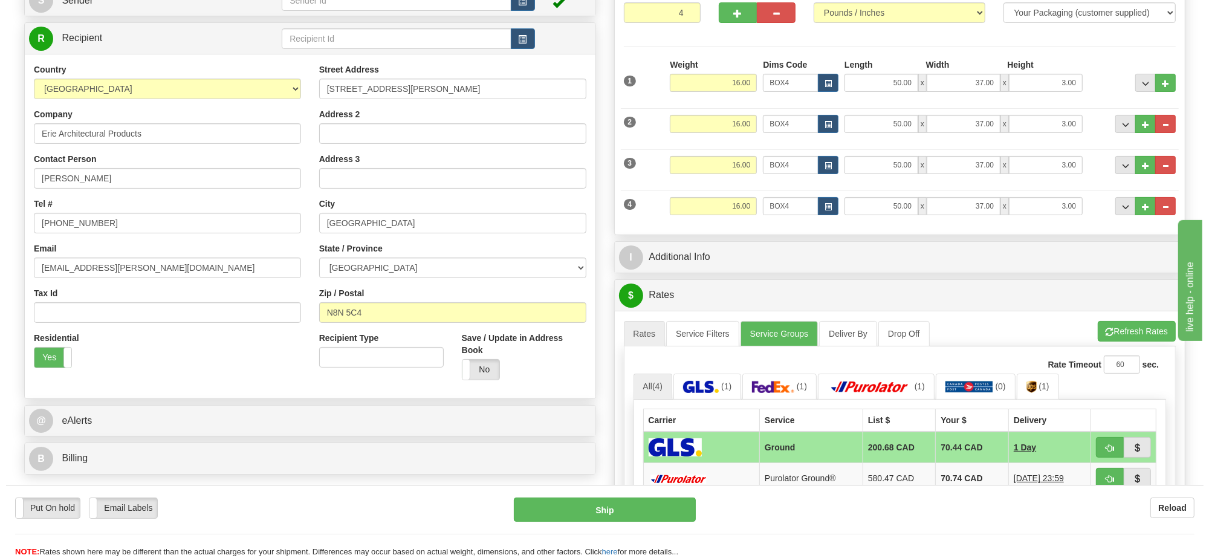
scroll to position [227, 0]
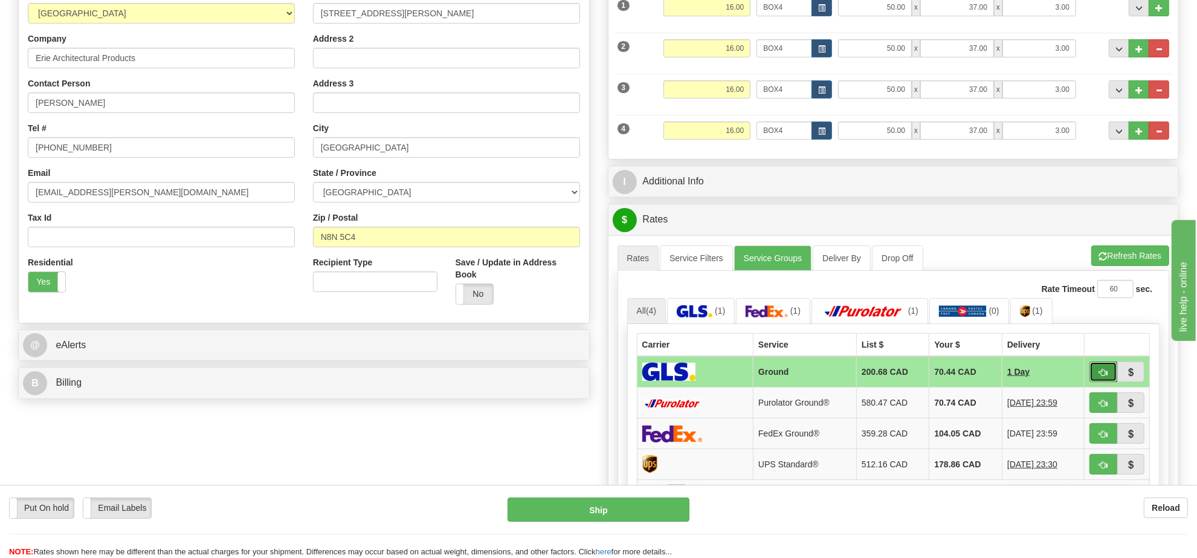
click at [1108, 377] on button "button" at bounding box center [1104, 371] width 28 height 21
type input "1"
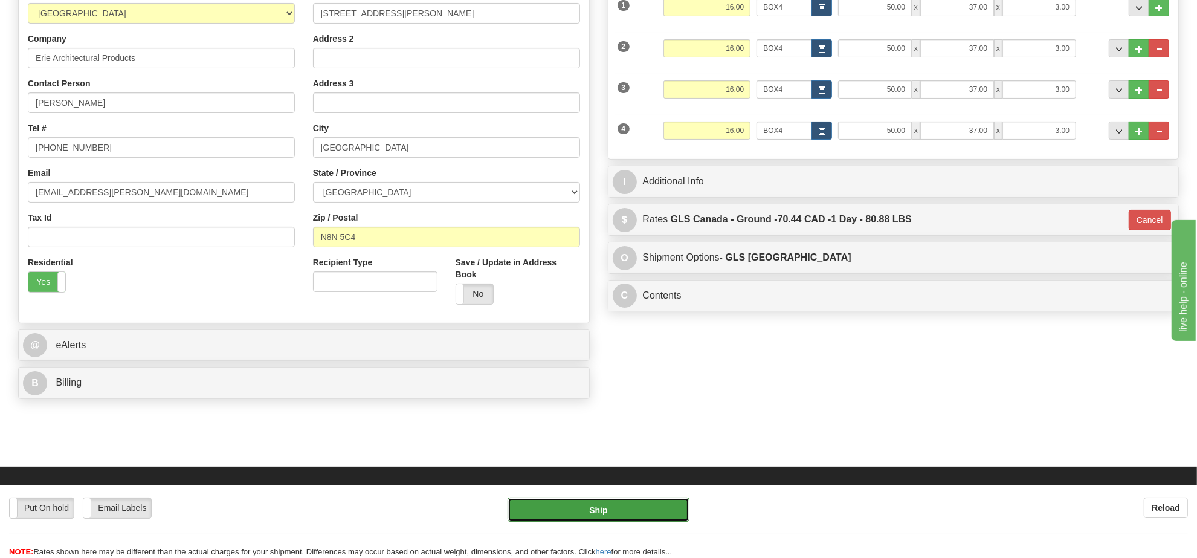
click at [653, 511] on button "Ship" at bounding box center [598, 509] width 181 height 24
